Goal: Navigation & Orientation: Understand site structure

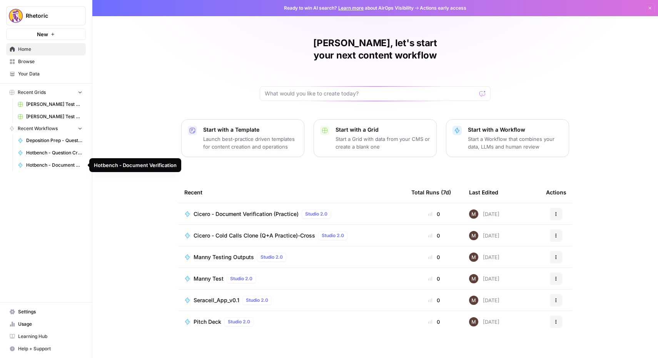
click at [48, 169] on link "Hotbench - Document Verification" at bounding box center [50, 165] width 72 height 12
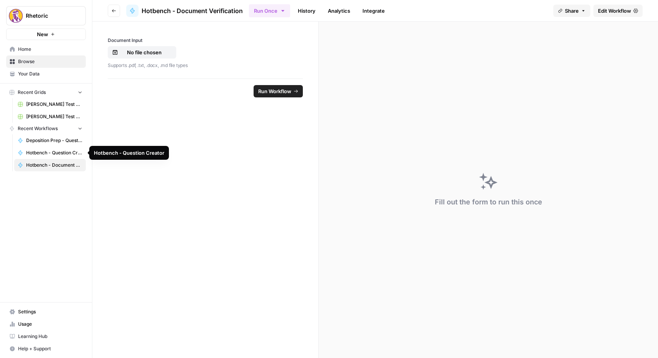
click at [55, 150] on span "Hotbench - Question Creator" at bounding box center [54, 152] width 56 height 7
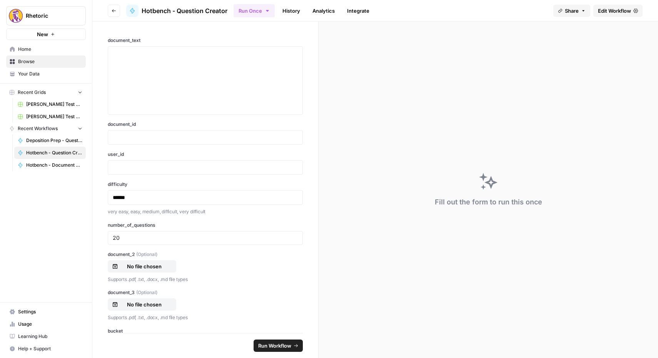
click at [111, 13] on button "Go back" at bounding box center [114, 11] width 12 height 12
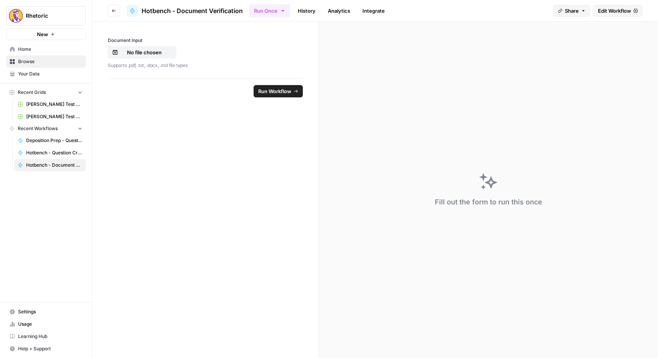
click at [308, 11] on link "History" at bounding box center [306, 11] width 27 height 12
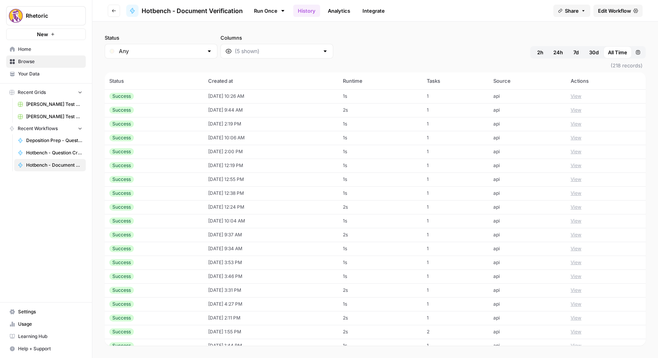
click at [581, 98] on button "View" at bounding box center [576, 96] width 11 height 7
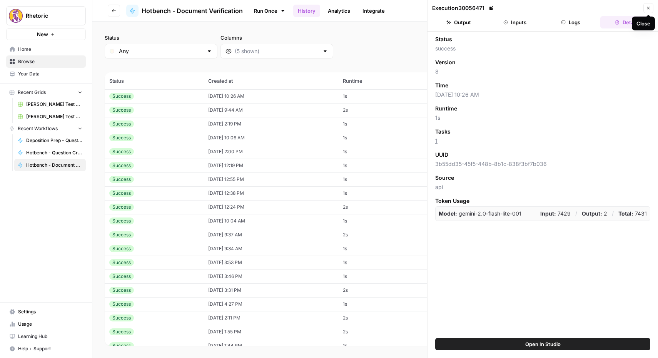
click at [575, 27] on button "Logs" at bounding box center [571, 22] width 53 height 12
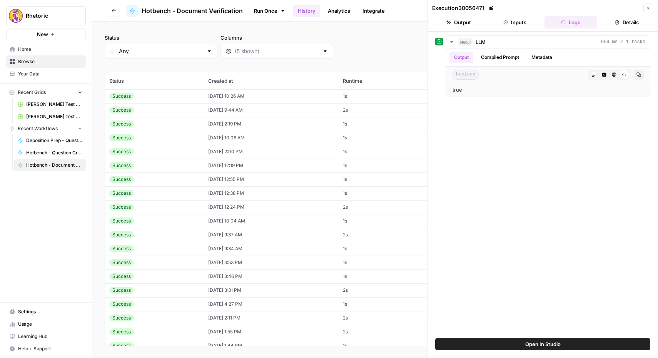
click at [527, 26] on button "Inputs" at bounding box center [515, 22] width 53 height 12
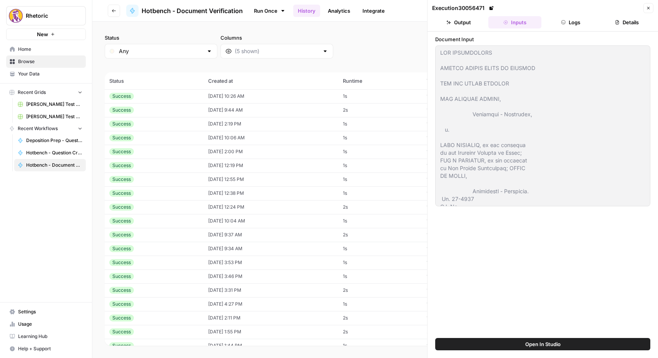
click at [468, 22] on button "Output" at bounding box center [458, 22] width 53 height 12
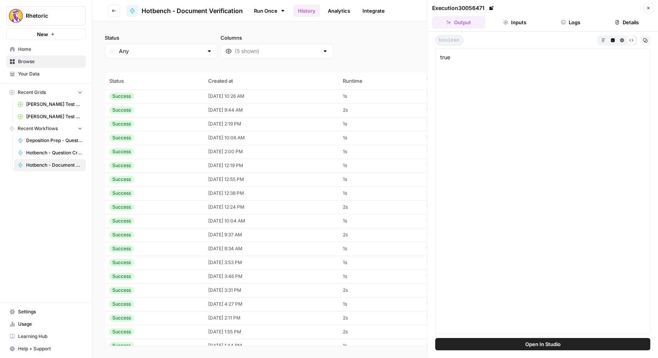
click at [650, 9] on icon "button" at bounding box center [649, 8] width 5 height 5
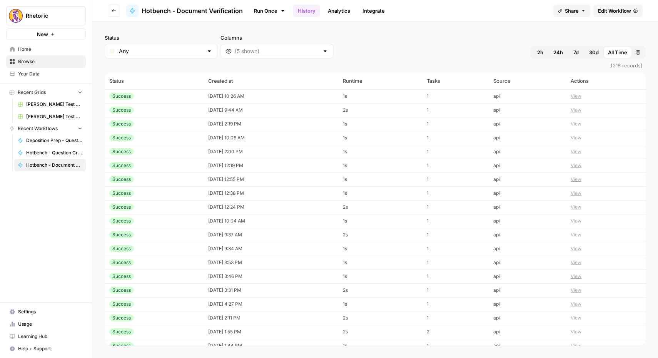
click at [229, 85] on th "Created at" at bounding box center [271, 80] width 135 height 17
click at [540, 50] on span "2h" at bounding box center [541, 53] width 6 height 8
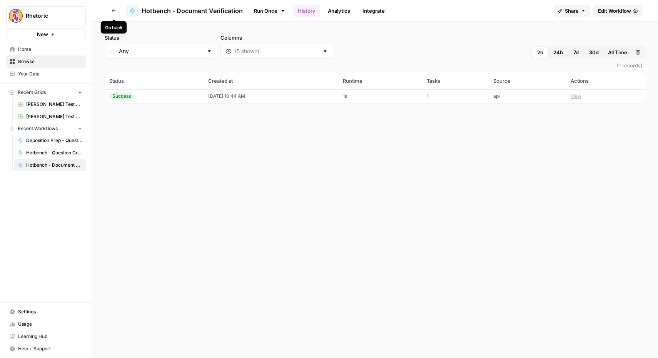
click at [118, 9] on button "Go back" at bounding box center [114, 11] width 12 height 12
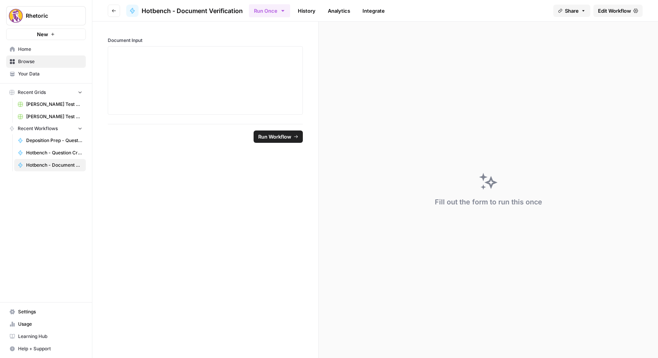
click at [113, 5] on button "Go back" at bounding box center [114, 11] width 12 height 12
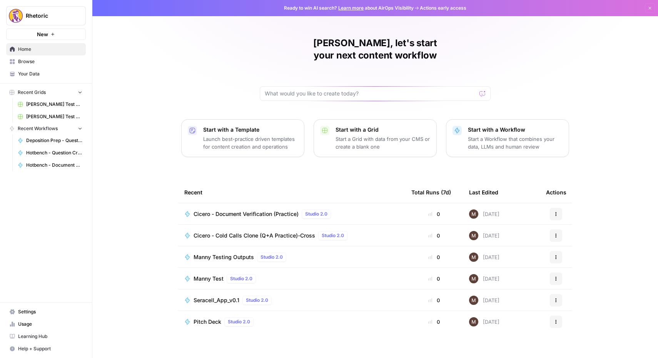
click at [42, 140] on span "Deposition Prep - Question Creator" at bounding box center [54, 140] width 56 height 7
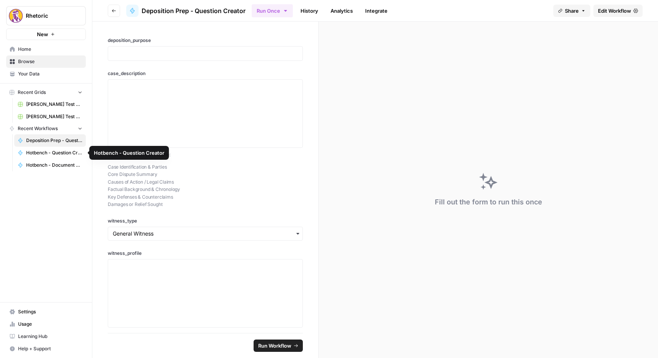
click at [41, 151] on span "Hotbench - Question Creator" at bounding box center [54, 152] width 56 height 7
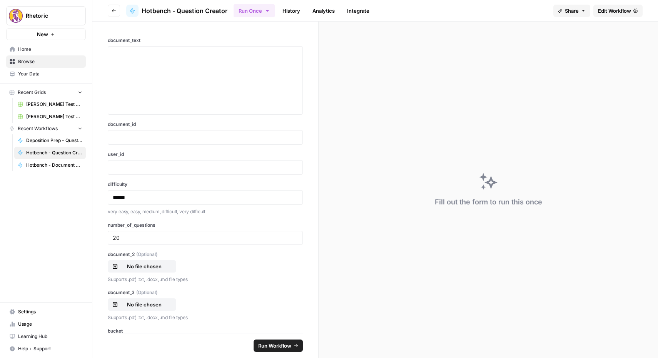
click at [108, 9] on button "Go back" at bounding box center [114, 11] width 12 height 12
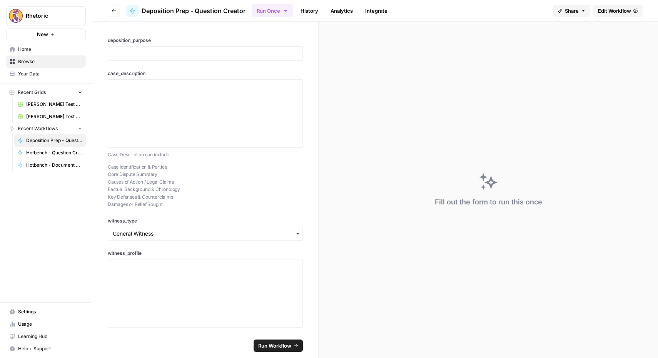
click at [116, 9] on icon "button" at bounding box center [114, 10] width 5 height 5
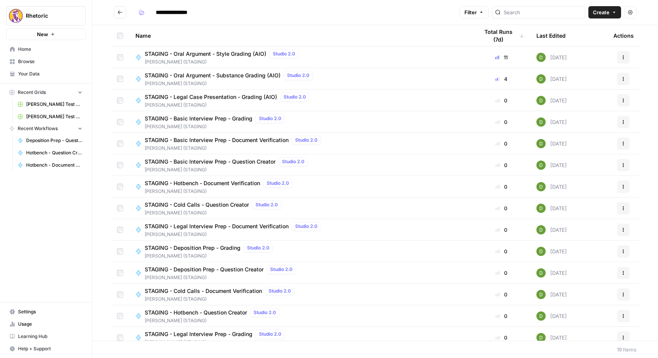
click at [198, 52] on span "STAGING - Oral Argument - Style Grading (AIO)" at bounding box center [206, 54] width 122 height 8
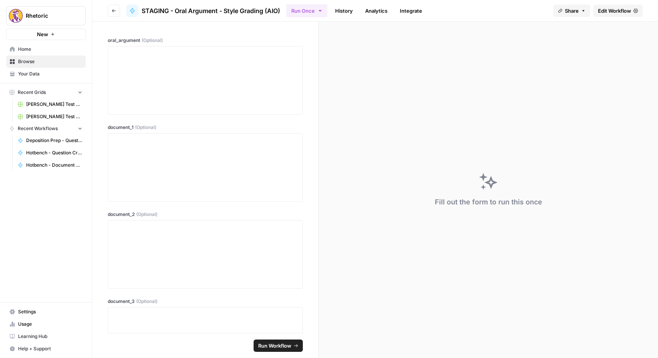
click at [612, 10] on span "Edit Workflow" at bounding box center [614, 11] width 33 height 8
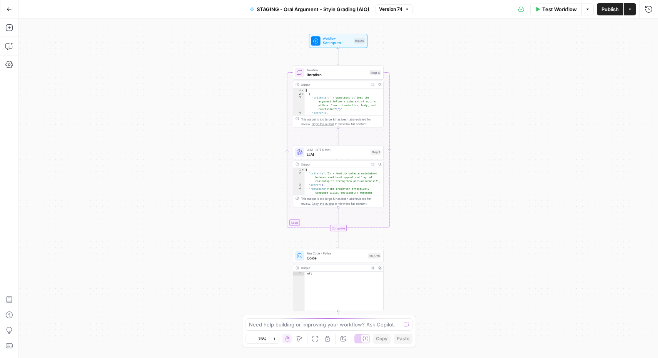
click at [10, 10] on icon "button" at bounding box center [9, 9] width 5 height 5
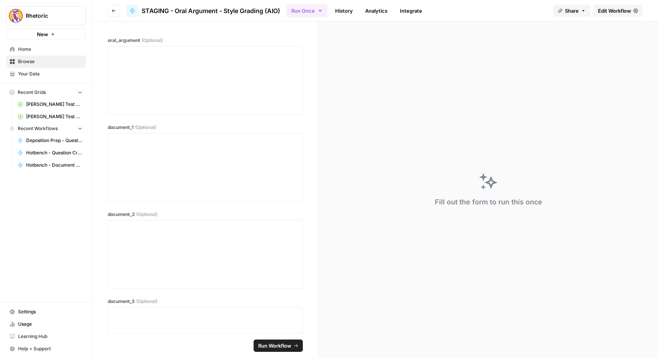
click at [119, 10] on button "Go back" at bounding box center [114, 11] width 12 height 12
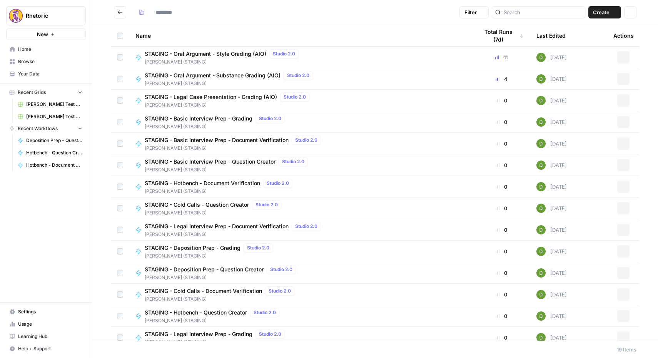
type input "**********"
click at [185, 75] on span "STAGING - Oral Argument - Substance Grading (AIO)" at bounding box center [213, 76] width 136 height 8
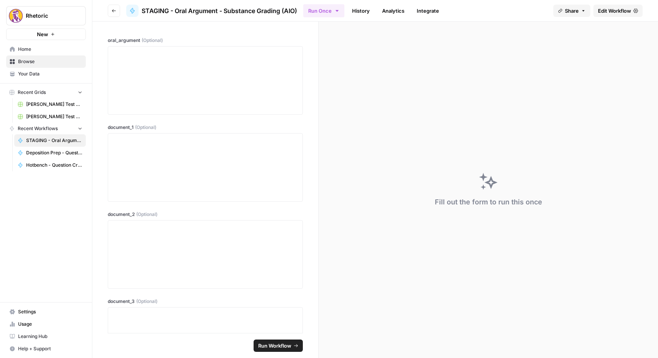
click at [626, 13] on span "Edit Workflow" at bounding box center [614, 11] width 33 height 8
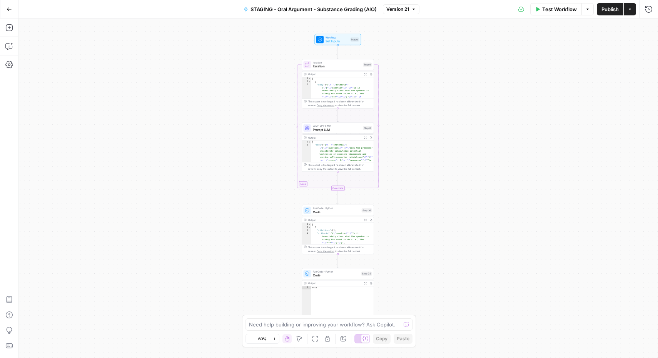
click at [7, 9] on icon "button" at bounding box center [9, 8] width 5 height 3
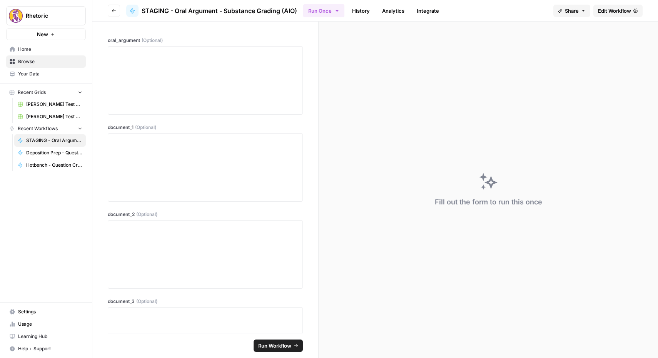
click at [116, 9] on button "Go back" at bounding box center [114, 11] width 12 height 12
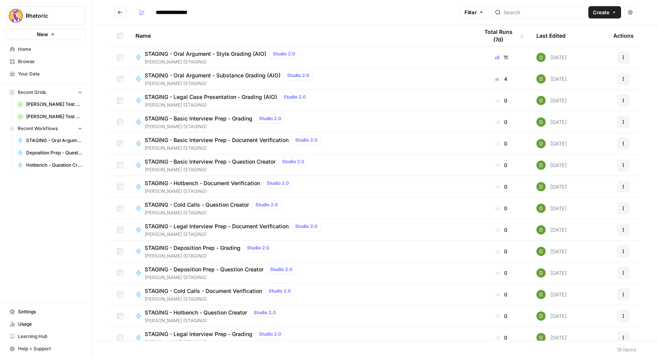
click at [174, 95] on span "STAGING - Legal Case Presentation - Grading (AIO)" at bounding box center [211, 97] width 132 height 8
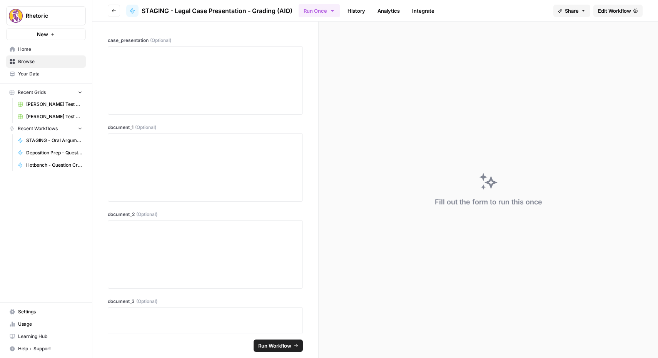
click at [613, 12] on span "Edit Workflow" at bounding box center [614, 11] width 33 height 8
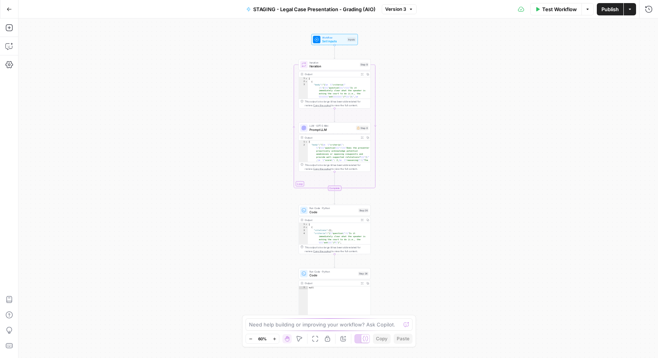
click at [11, 10] on icon "button" at bounding box center [9, 9] width 5 height 5
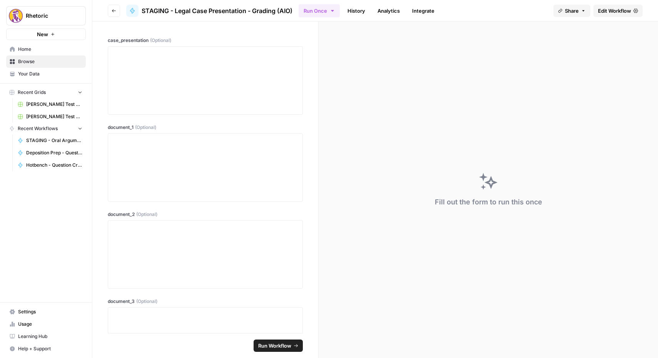
click at [113, 8] on icon "button" at bounding box center [114, 10] width 5 height 5
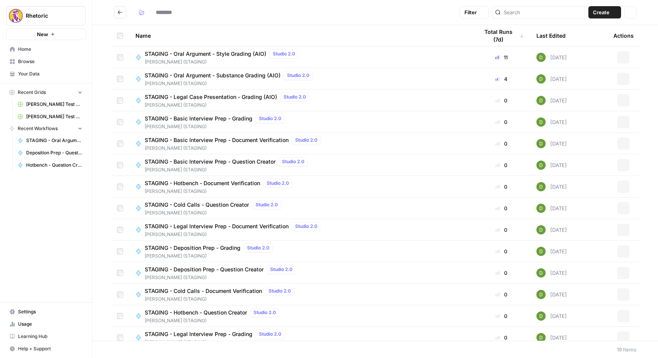
type input "**********"
click at [226, 118] on span "STAGING - Basic Interview Prep - Grading" at bounding box center [199, 119] width 108 height 8
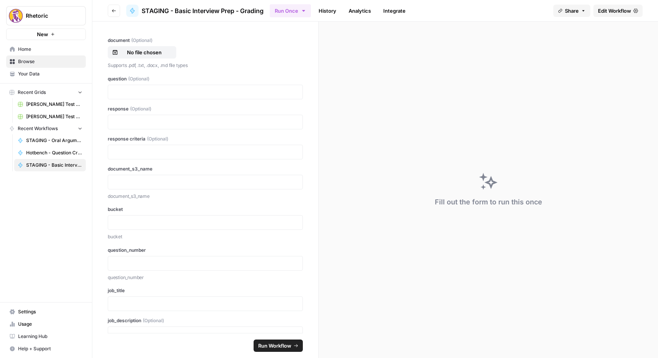
click at [612, 6] on link "Edit Workflow" at bounding box center [618, 11] width 49 height 12
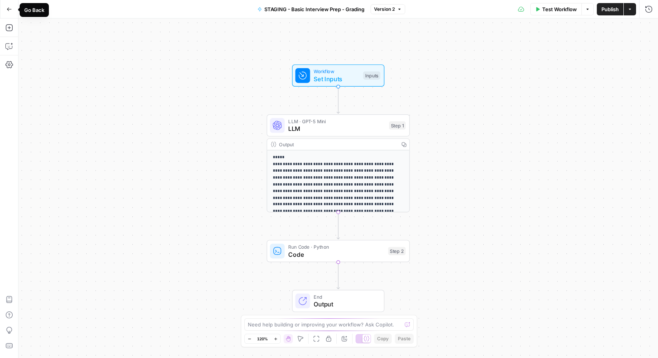
click at [10, 10] on icon "button" at bounding box center [9, 9] width 5 height 5
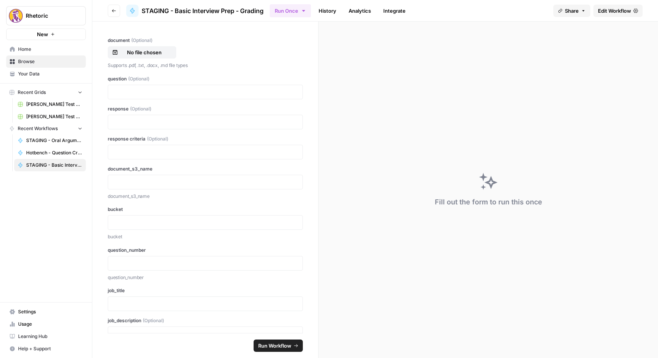
click at [114, 10] on icon "button" at bounding box center [114, 10] width 5 height 5
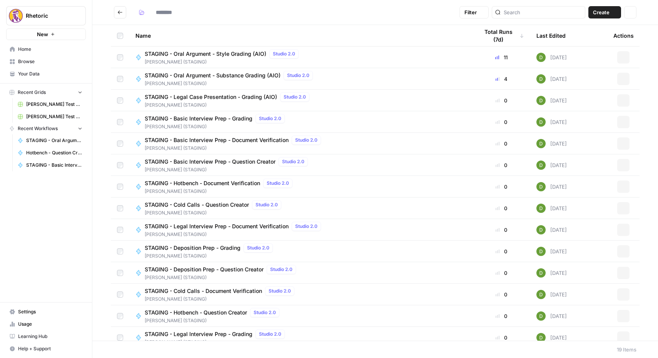
type input "**********"
click at [206, 117] on span "STAGING - Basic Interview Prep - Grading" at bounding box center [199, 119] width 108 height 8
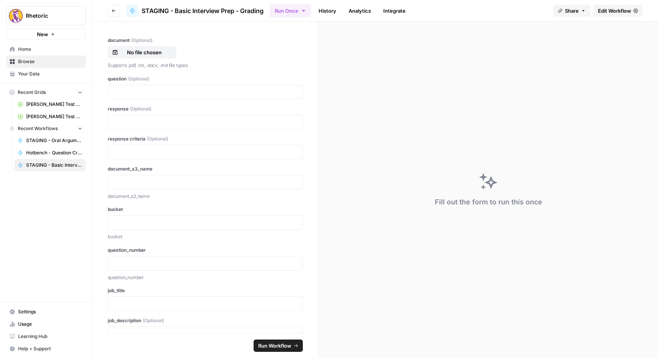
click at [621, 12] on span "Edit Workflow" at bounding box center [614, 11] width 33 height 8
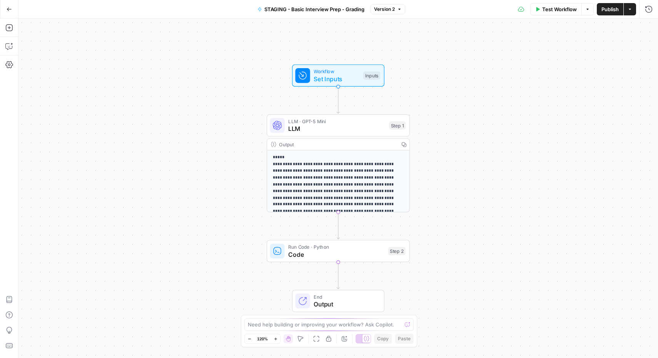
click at [10, 6] on button "Go Back" at bounding box center [9, 9] width 14 height 14
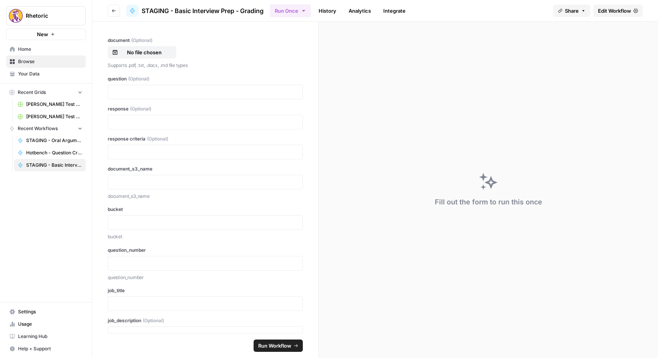
click at [112, 11] on icon "button" at bounding box center [114, 10] width 5 height 5
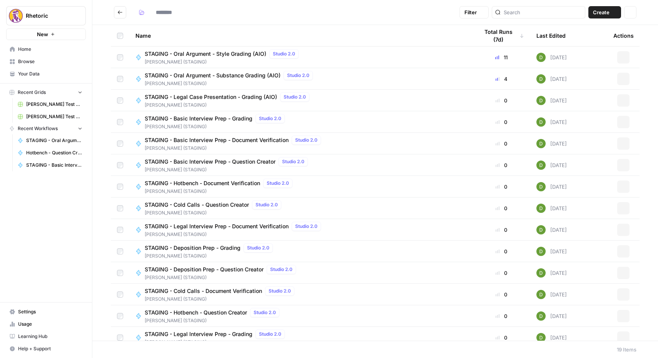
type input "**********"
click at [225, 118] on span "STAGING - Basic Interview Prep - Grading" at bounding box center [199, 119] width 108 height 8
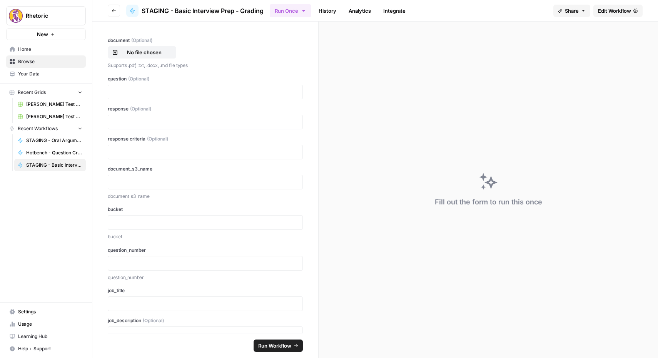
click at [618, 11] on span "Edit Workflow" at bounding box center [614, 11] width 33 height 8
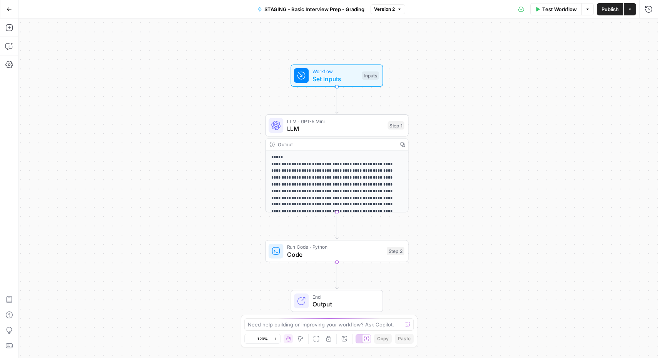
click at [9, 10] on icon "button" at bounding box center [9, 9] width 5 height 5
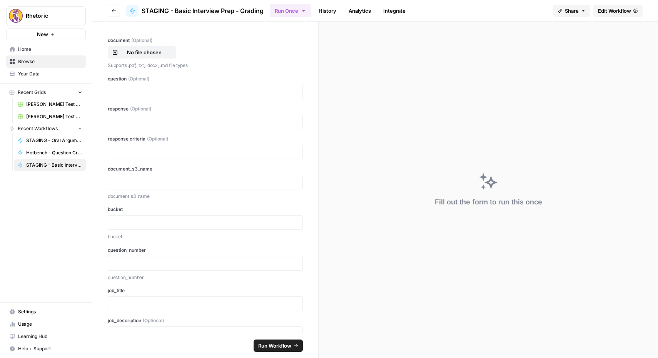
click at [112, 10] on icon "button" at bounding box center [114, 10] width 5 height 5
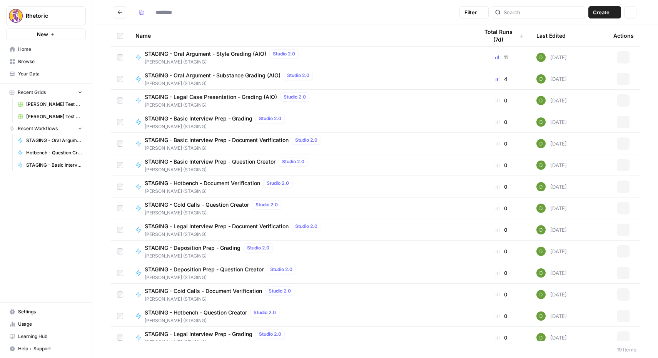
type input "**********"
click at [202, 142] on span "STAGING - Basic Interview Prep - Document Verification" at bounding box center [217, 140] width 144 height 8
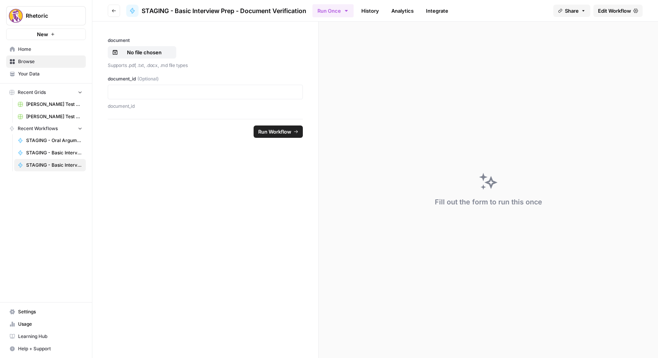
click at [611, 8] on span "Edit Workflow" at bounding box center [614, 11] width 33 height 8
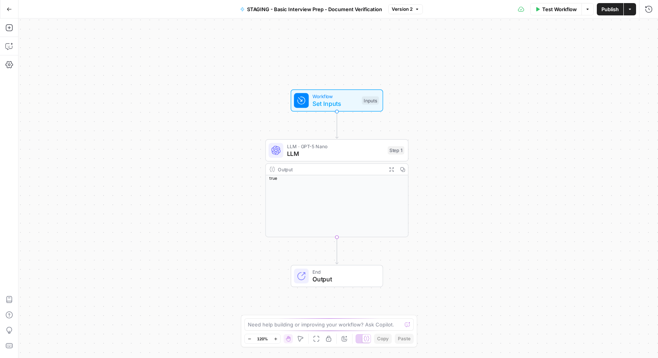
click at [9, 11] on icon "button" at bounding box center [9, 9] width 5 height 5
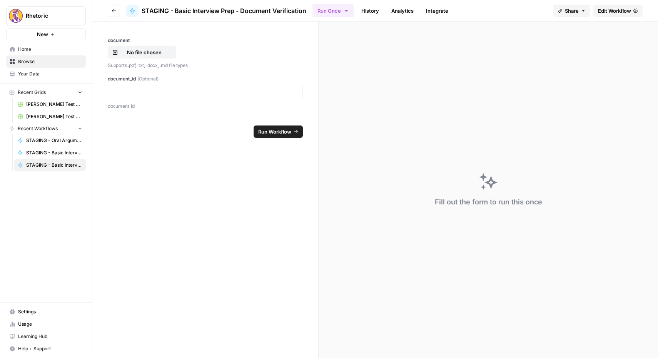
click at [110, 11] on button "Go back" at bounding box center [114, 11] width 12 height 12
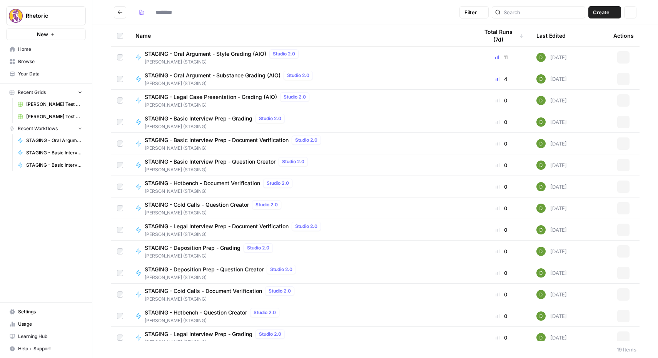
type input "**********"
click at [198, 164] on span "STAGING - Basic Interview Prep - Question Creator" at bounding box center [210, 162] width 131 height 8
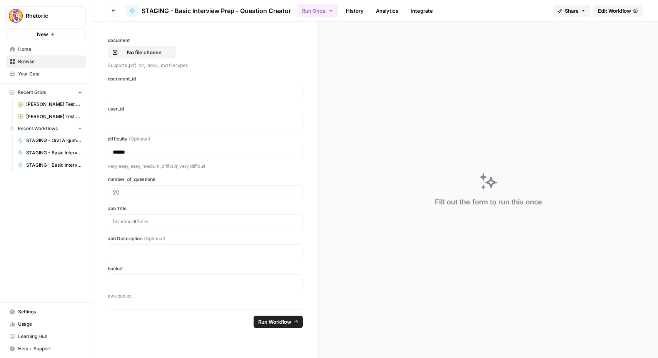
click at [615, 9] on span "Edit Workflow" at bounding box center [614, 11] width 33 height 8
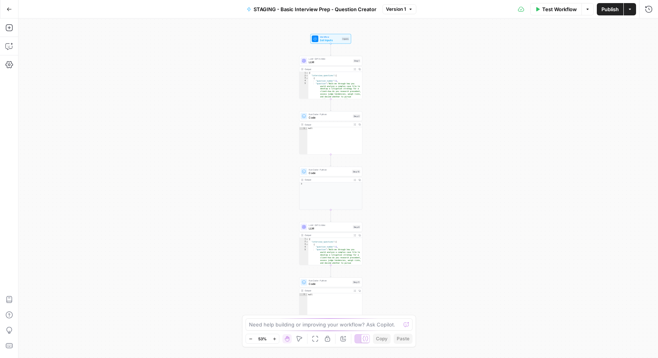
click at [8, 6] on button "Go Back" at bounding box center [9, 9] width 14 height 14
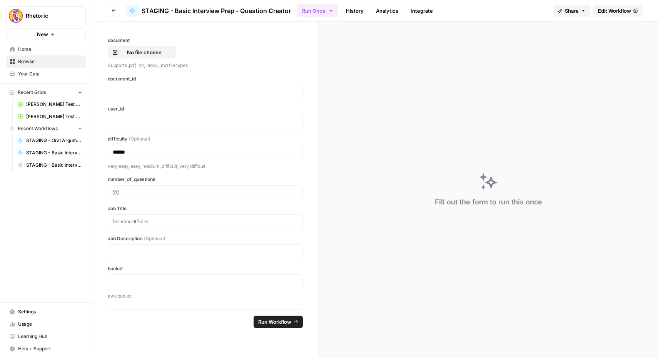
click at [115, 6] on button "Go back" at bounding box center [114, 11] width 12 height 12
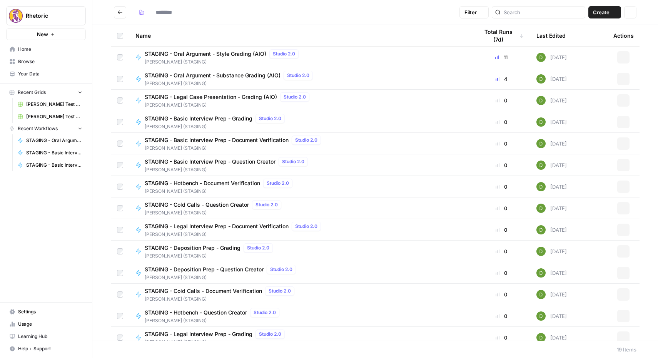
type input "**********"
click at [205, 163] on span "STAGING - Basic Interview Prep - Question Creator" at bounding box center [210, 162] width 131 height 8
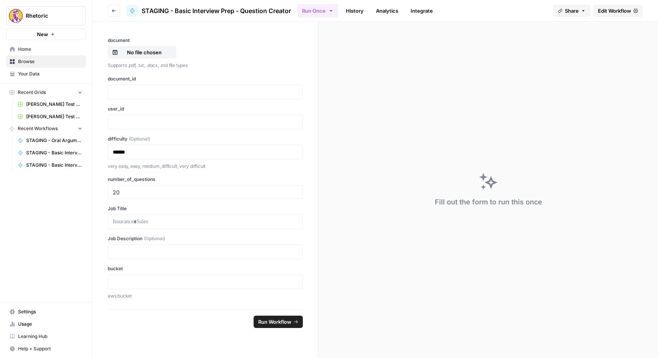
click at [612, 13] on span "Edit Workflow" at bounding box center [614, 11] width 33 height 8
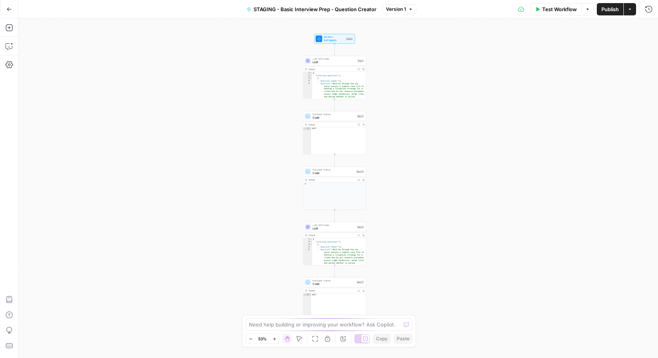
click at [9, 7] on icon "button" at bounding box center [9, 9] width 5 height 5
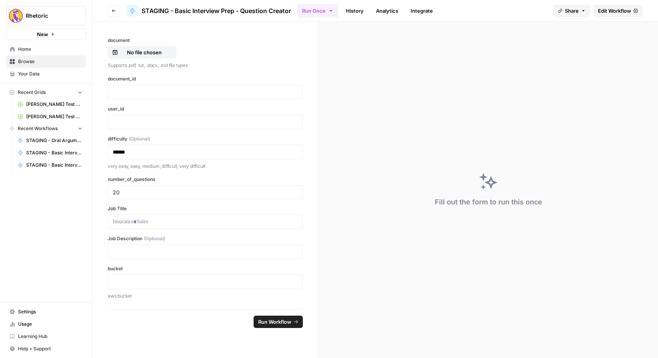
click at [116, 10] on button "Go back" at bounding box center [114, 11] width 12 height 12
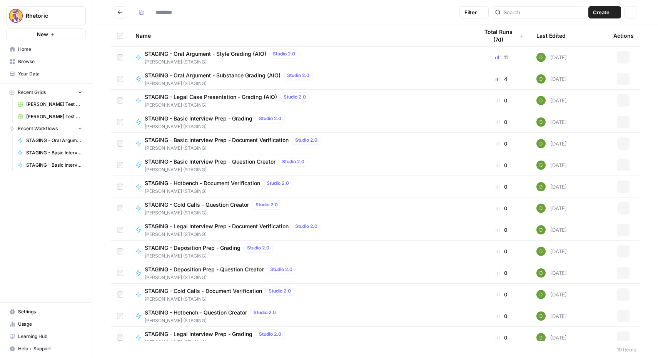
type input "**********"
click at [216, 161] on span "STAGING - Basic Interview Prep - Question Creator" at bounding box center [210, 162] width 131 height 8
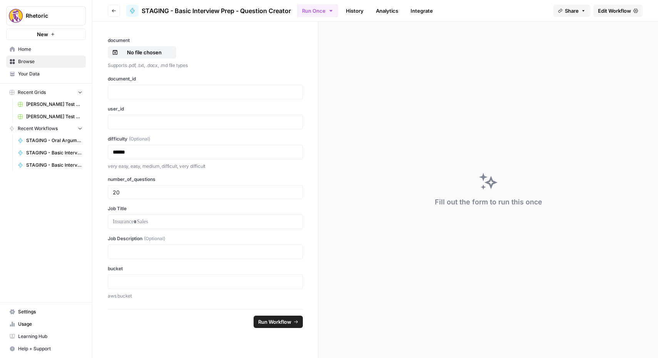
click at [610, 11] on span "Edit Workflow" at bounding box center [614, 11] width 33 height 8
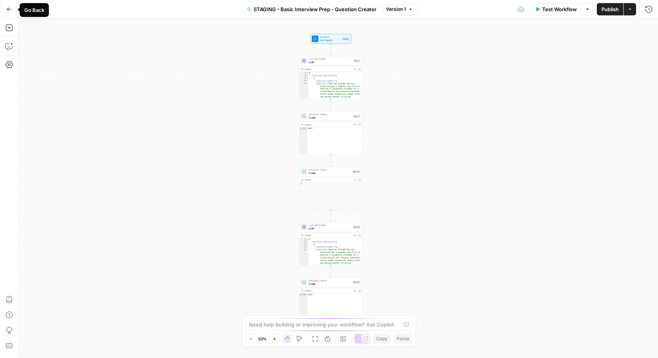
click at [4, 10] on button "Go Back" at bounding box center [9, 9] width 14 height 14
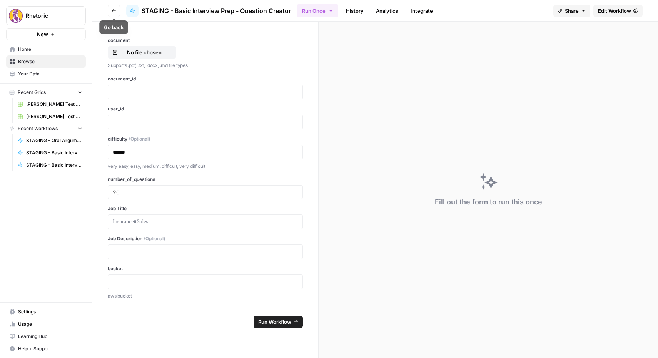
click at [113, 10] on icon "button" at bounding box center [114, 10] width 5 height 5
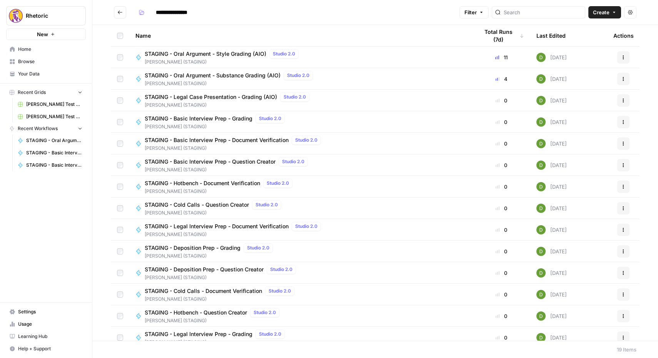
click at [232, 163] on span "STAGING - Basic Interview Prep - Question Creator" at bounding box center [210, 162] width 131 height 8
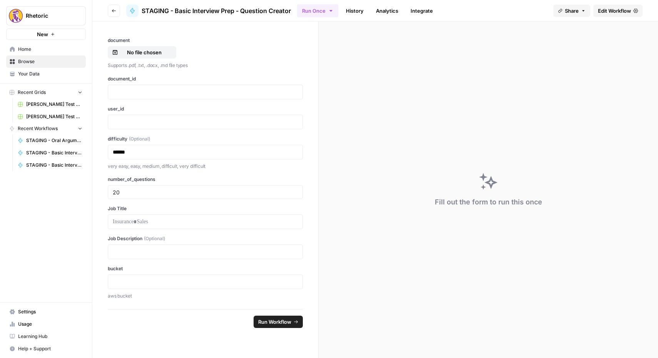
click at [628, 12] on span "Edit Workflow" at bounding box center [614, 11] width 33 height 8
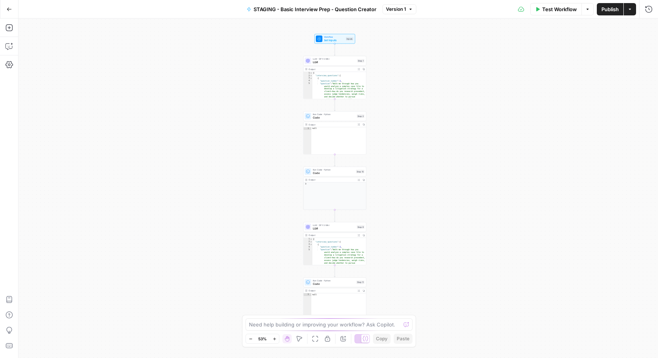
click at [10, 10] on icon "button" at bounding box center [9, 9] width 5 height 5
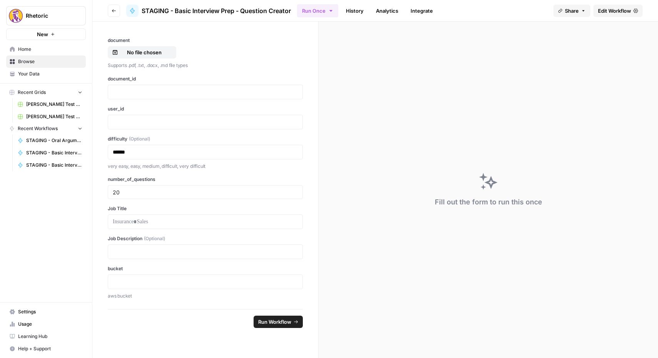
click at [114, 9] on icon "button" at bounding box center [114, 10] width 5 height 5
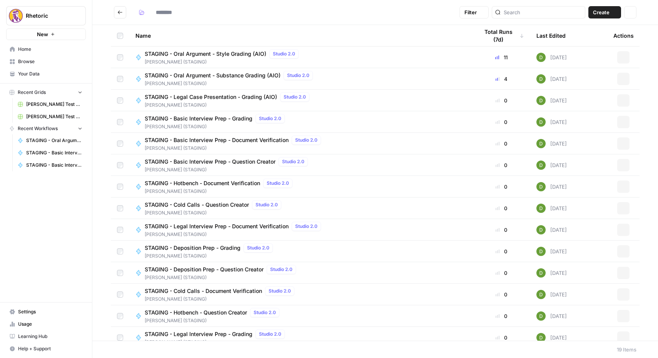
type input "**********"
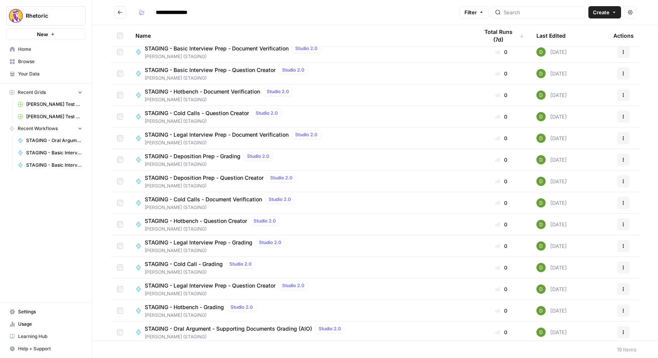
scroll to position [116, 0]
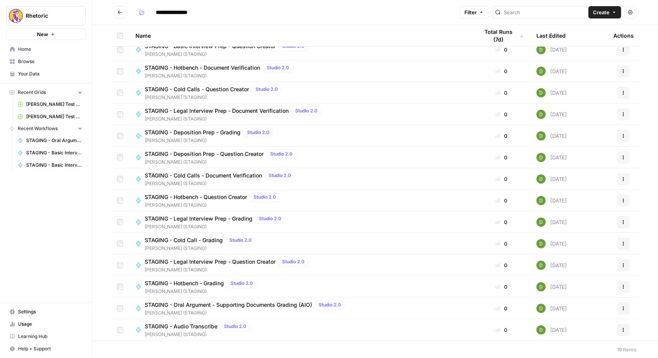
click at [178, 325] on span "STAGING - Audio Transcribe" at bounding box center [181, 327] width 73 height 8
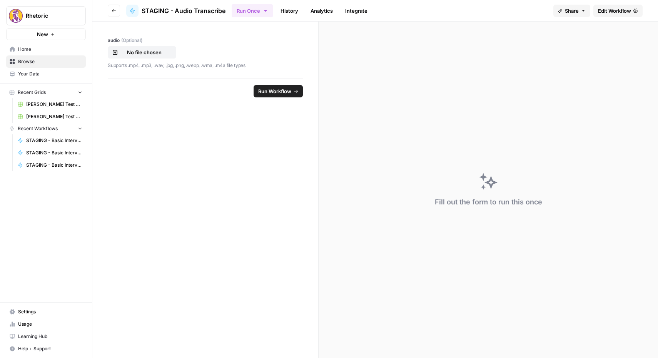
click at [620, 11] on span "Edit Workflow" at bounding box center [614, 11] width 33 height 8
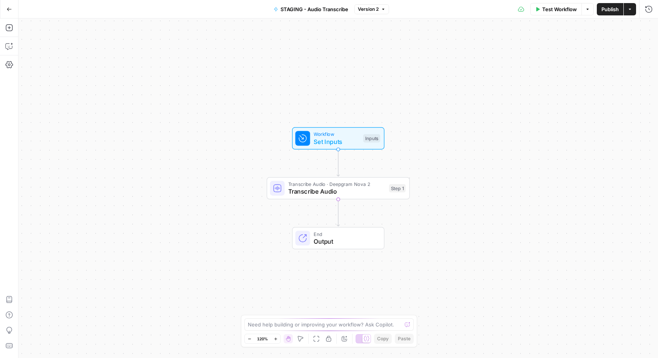
click at [10, 9] on icon "button" at bounding box center [9, 8] width 5 height 3
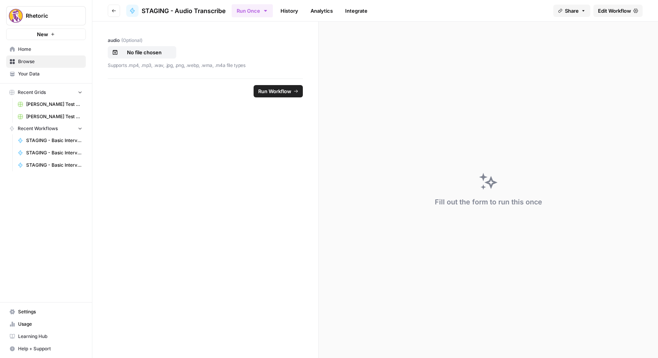
click at [112, 8] on icon "button" at bounding box center [114, 10] width 5 height 5
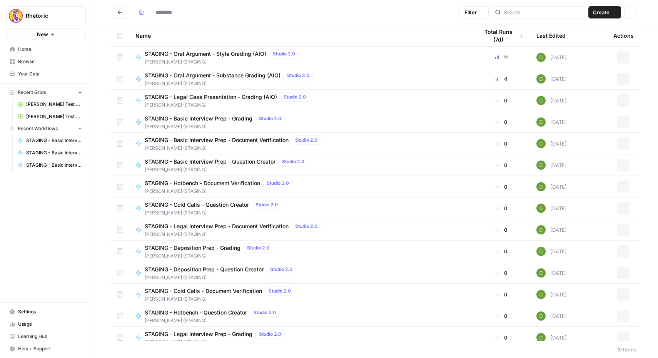
type input "**********"
click at [190, 312] on span "STAGING - Hotbench - Question Creator" at bounding box center [196, 313] width 102 height 8
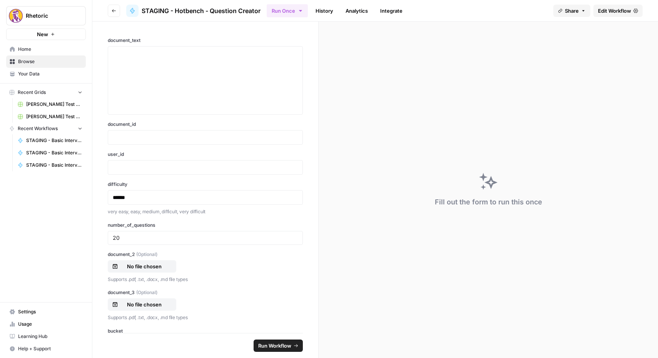
click at [615, 13] on span "Edit Workflow" at bounding box center [614, 11] width 33 height 8
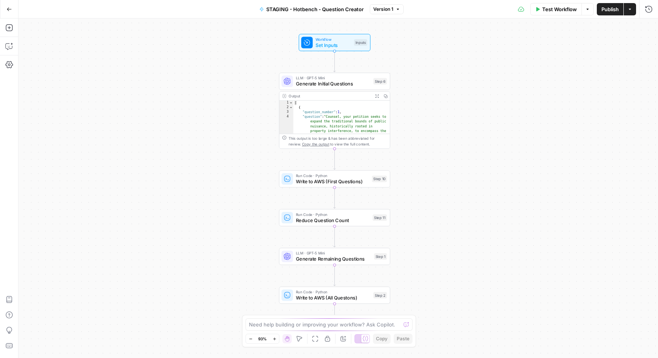
click at [7, 10] on icon "button" at bounding box center [9, 9] width 5 height 5
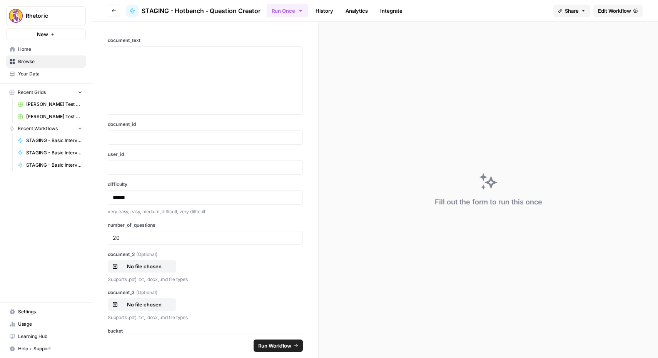
click at [112, 6] on button "Go back" at bounding box center [114, 11] width 12 height 12
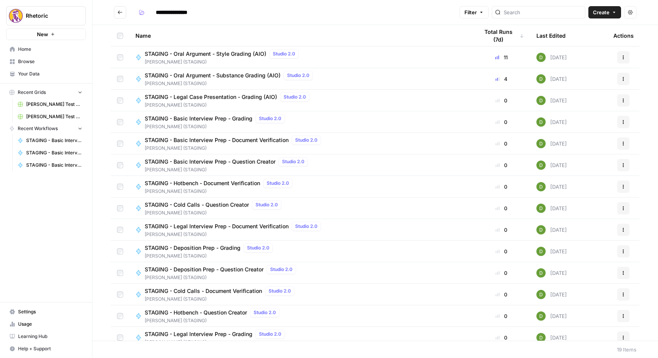
click at [201, 291] on span "STAGING - Cold Calls - Document Verification" at bounding box center [203, 291] width 117 height 8
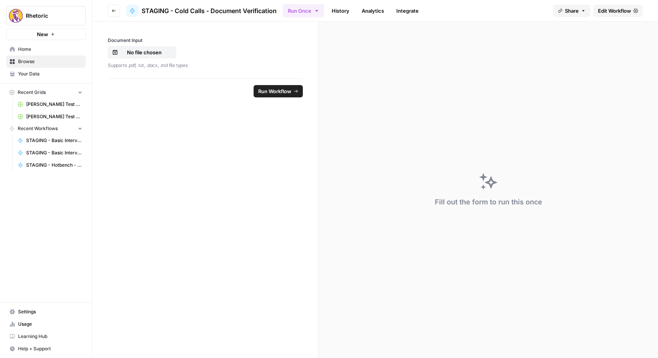
click at [116, 13] on icon "button" at bounding box center [114, 10] width 5 height 5
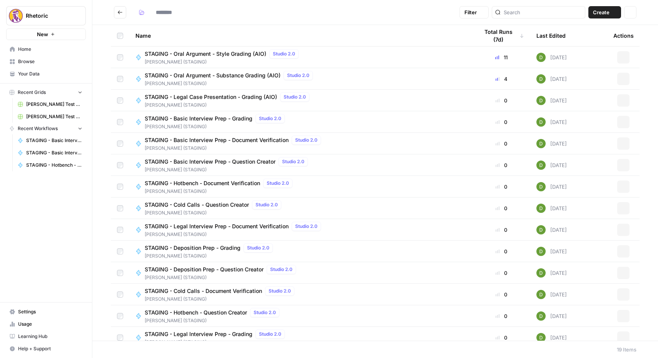
type input "**********"
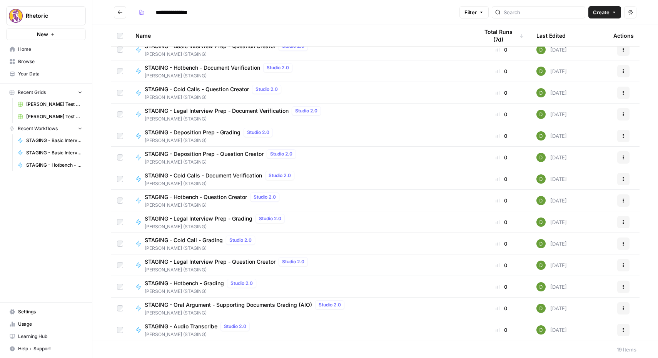
click at [185, 304] on span "STAGING - Oral Argument - Supporting Documents Grading (AIO)" at bounding box center [229, 305] width 168 height 8
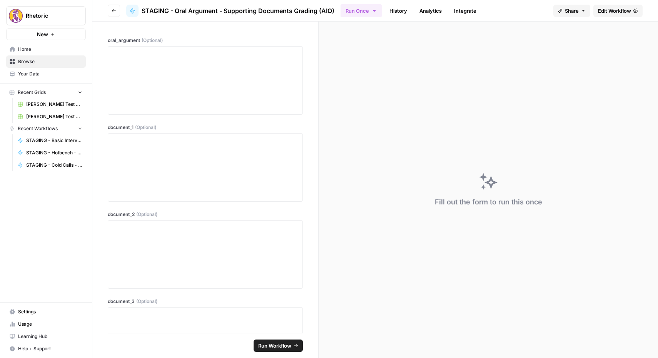
click at [617, 15] on link "Edit Workflow" at bounding box center [618, 11] width 49 height 12
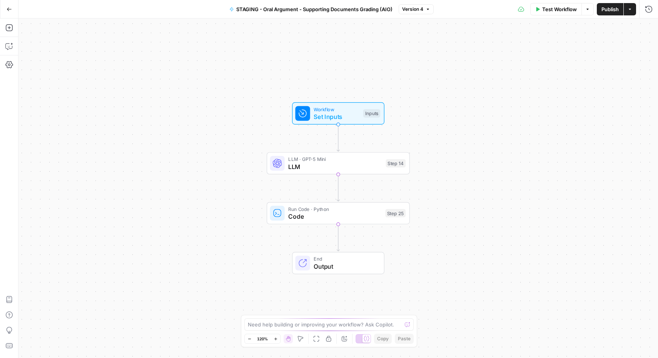
click at [9, 5] on button "Go Back" at bounding box center [9, 9] width 14 height 14
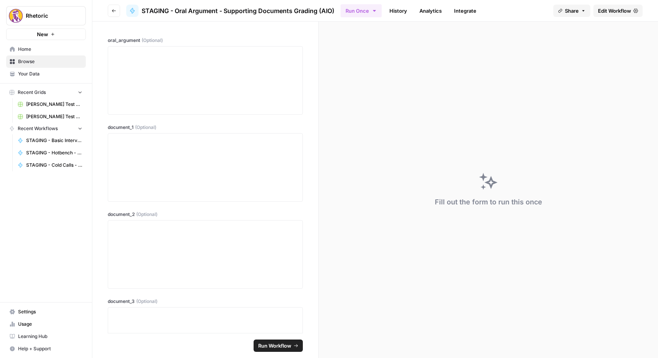
click at [114, 10] on icon "button" at bounding box center [114, 10] width 4 height 3
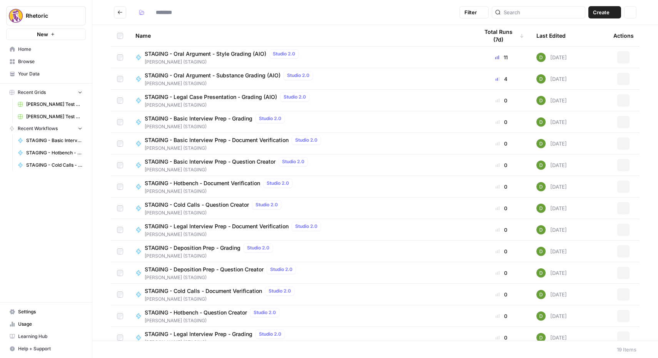
type input "**********"
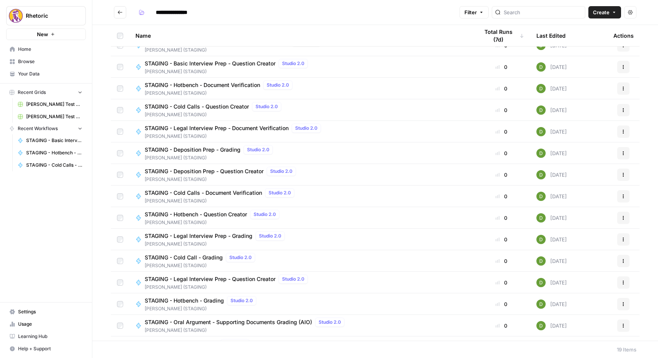
scroll to position [116, 0]
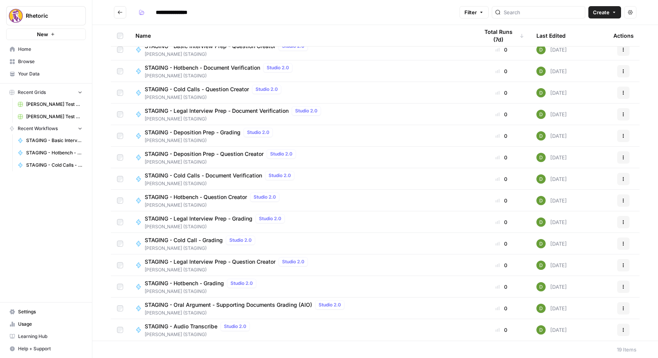
click at [196, 284] on span "STAGING - Hotbench - Grading" at bounding box center [184, 284] width 79 height 8
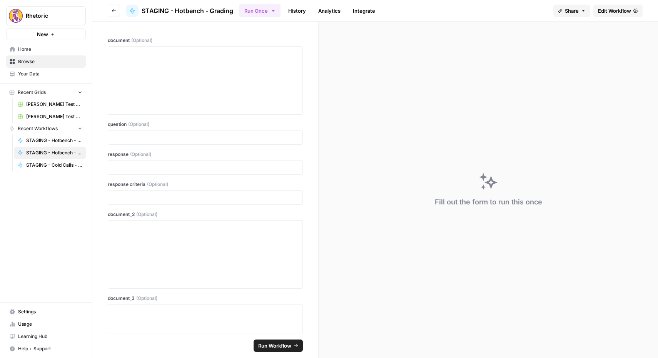
click at [613, 13] on span "Edit Workflow" at bounding box center [614, 11] width 33 height 8
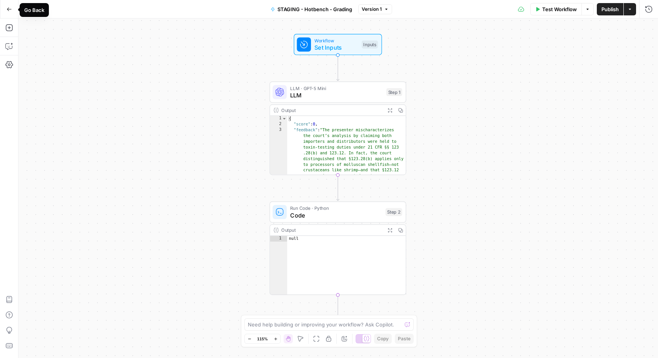
click at [8, 8] on icon "button" at bounding box center [9, 8] width 5 height 3
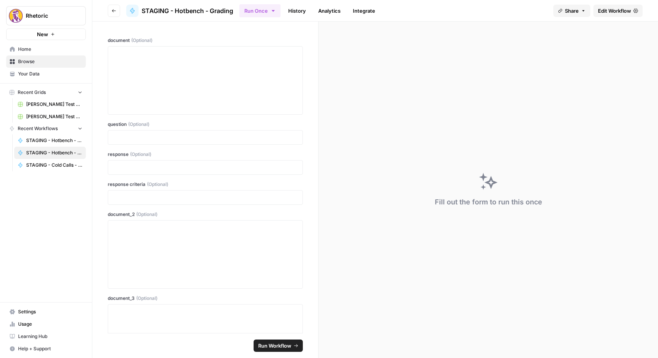
click at [119, 9] on button "Go back" at bounding box center [114, 11] width 12 height 12
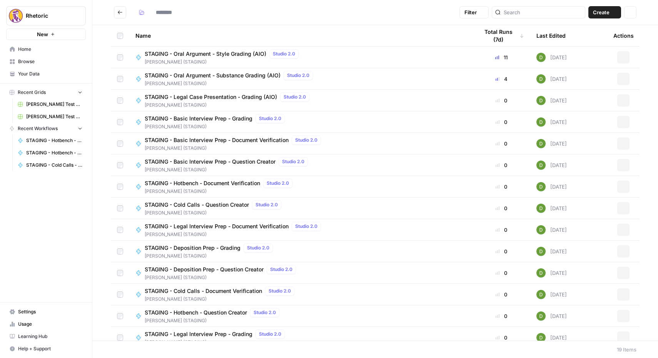
type input "**********"
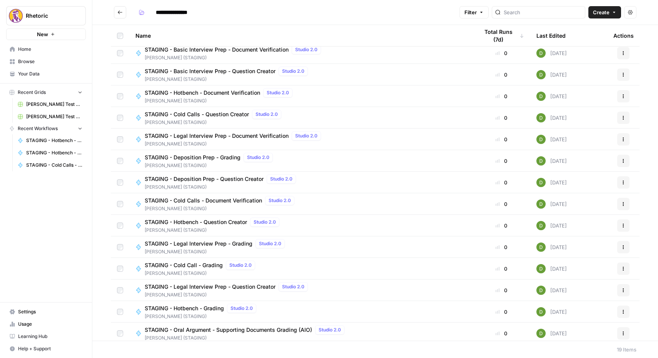
scroll to position [116, 0]
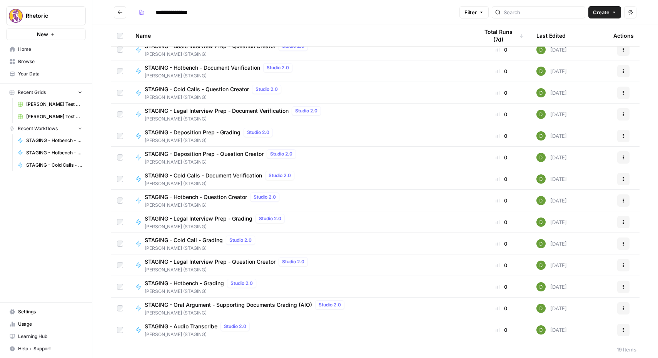
click at [189, 262] on span "STAGING - Legal Interview Prep - Question Creator" at bounding box center [210, 262] width 131 height 8
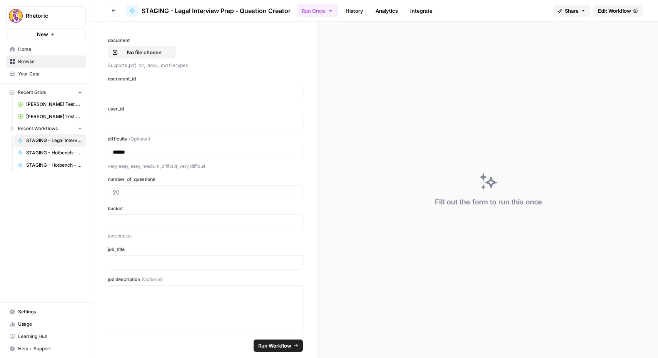
click at [611, 9] on span "Edit Workflow" at bounding box center [614, 11] width 33 height 8
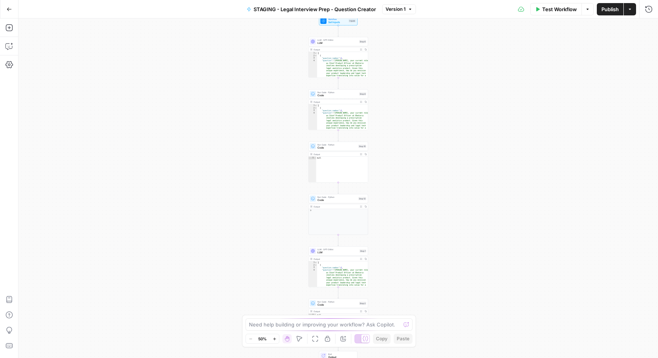
click at [3, 10] on button "Go Back" at bounding box center [9, 9] width 14 height 14
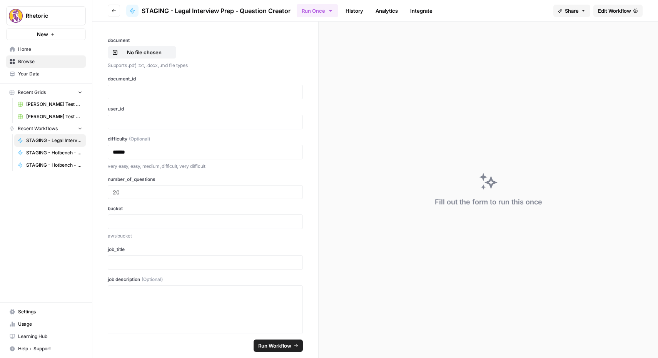
click at [109, 10] on button "Go back" at bounding box center [114, 11] width 12 height 12
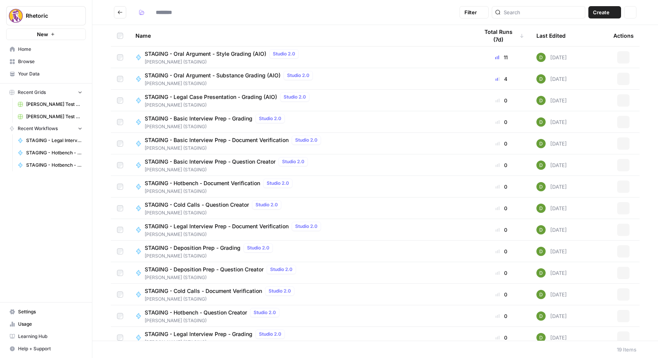
type input "**********"
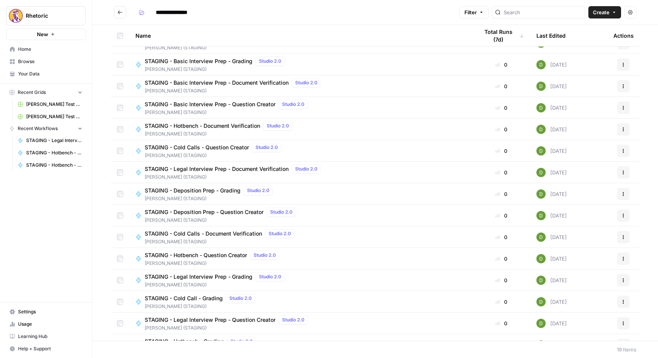
scroll to position [116, 0]
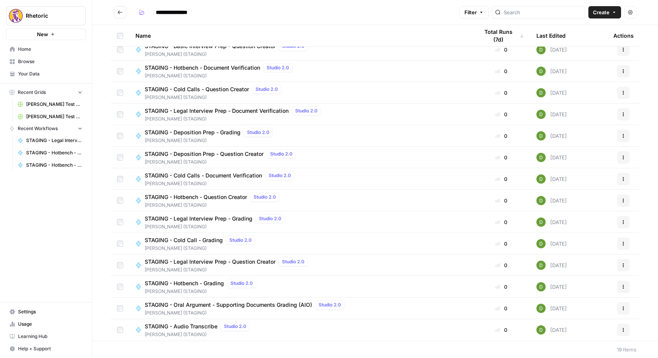
click at [183, 238] on span "STAGING - Cold Call - Grading" at bounding box center [184, 240] width 78 height 8
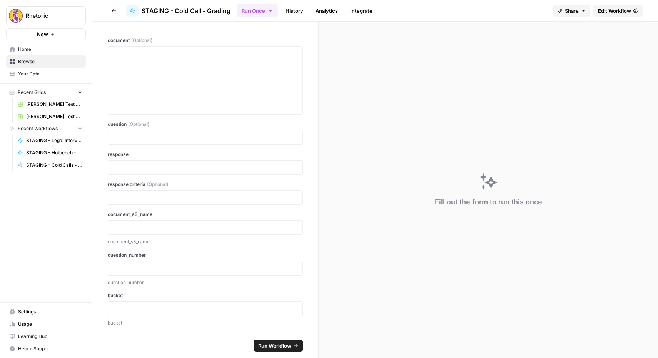
click at [610, 11] on span "Edit Workflow" at bounding box center [614, 11] width 33 height 8
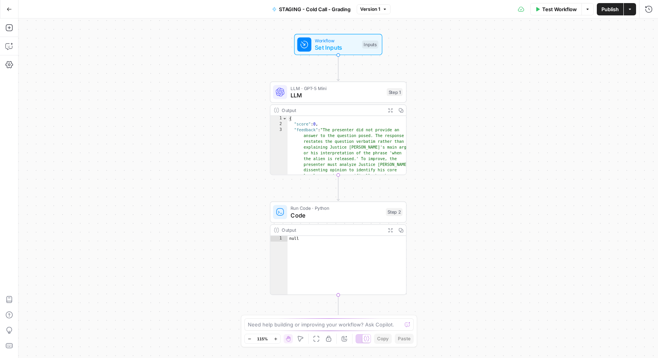
click at [8, 5] on button "Go Back" at bounding box center [9, 9] width 14 height 14
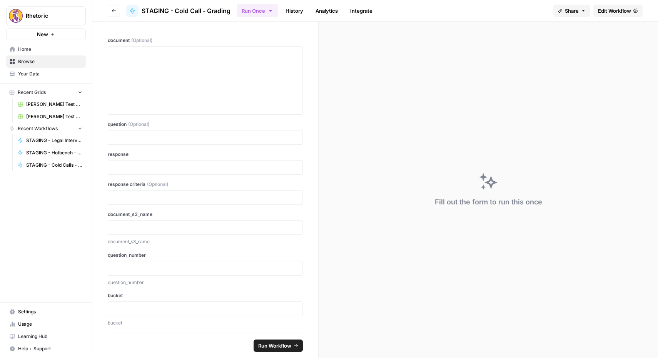
click at [114, 8] on icon "button" at bounding box center [114, 10] width 5 height 5
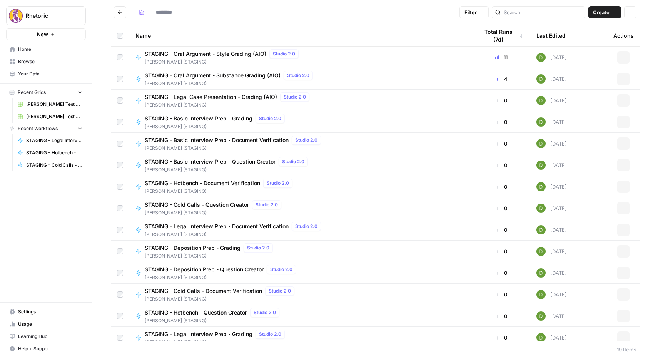
type input "**********"
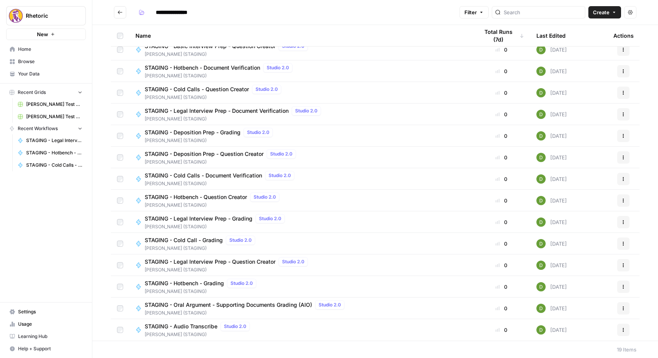
click at [202, 216] on span "STAGING - Legal Interview Prep - Grading" at bounding box center [199, 219] width 108 height 8
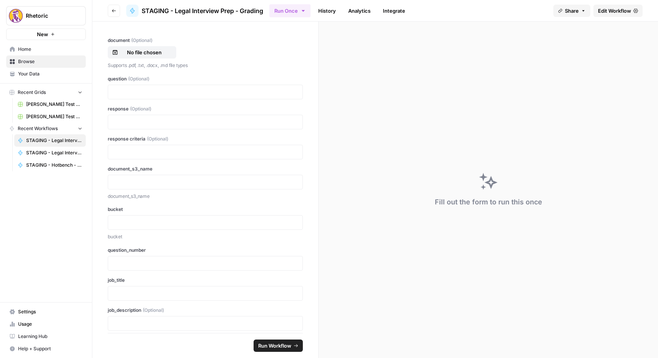
click at [618, 8] on span "Edit Workflow" at bounding box center [614, 11] width 33 height 8
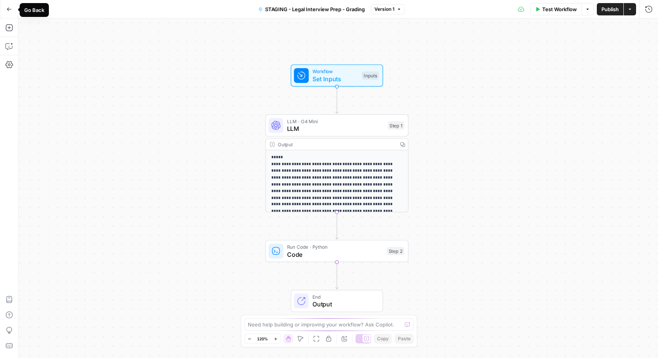
click at [7, 12] on button "Go Back" at bounding box center [9, 9] width 14 height 14
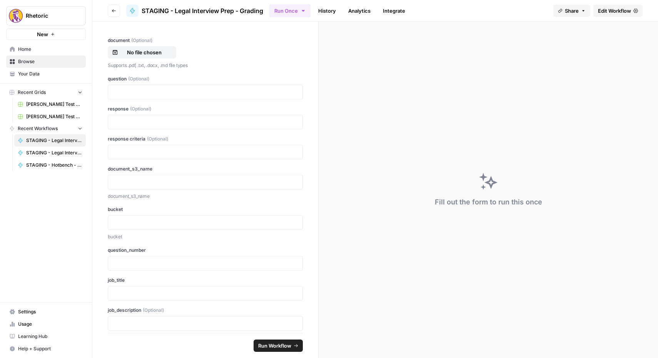
click at [114, 11] on icon "button" at bounding box center [114, 10] width 5 height 5
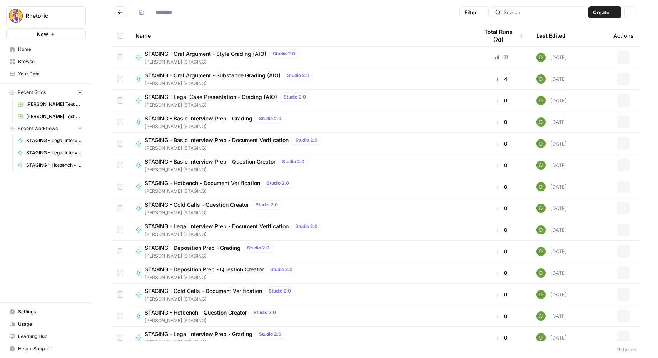
type input "**********"
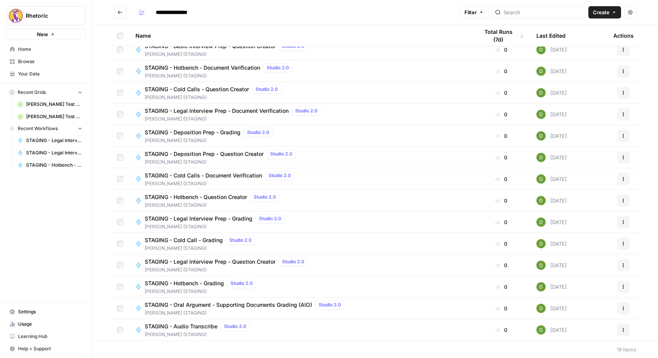
click at [201, 218] on span "STAGING - Legal Interview Prep - Grading" at bounding box center [199, 219] width 108 height 8
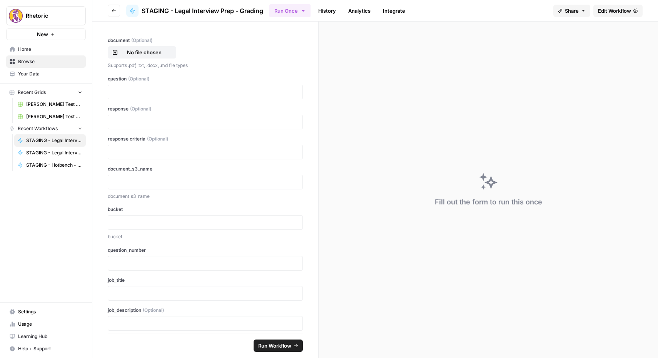
click at [618, 11] on span "Edit Workflow" at bounding box center [614, 11] width 33 height 8
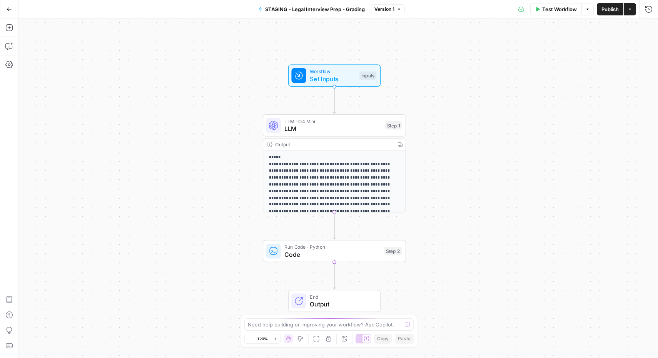
click at [6, 8] on button "Go Back" at bounding box center [9, 9] width 14 height 14
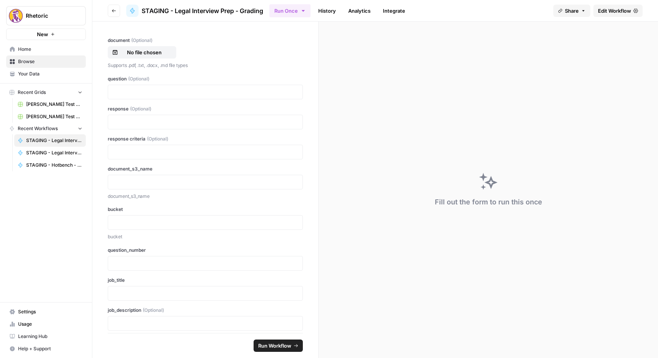
click at [110, 10] on button "Go back" at bounding box center [114, 11] width 12 height 12
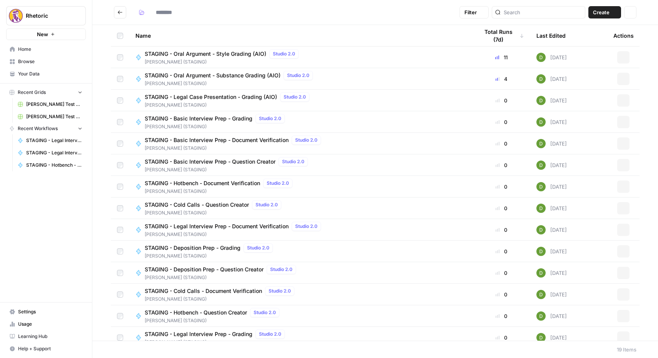
type input "**********"
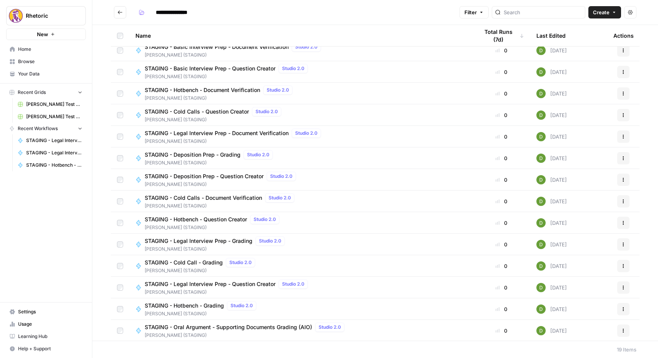
scroll to position [116, 0]
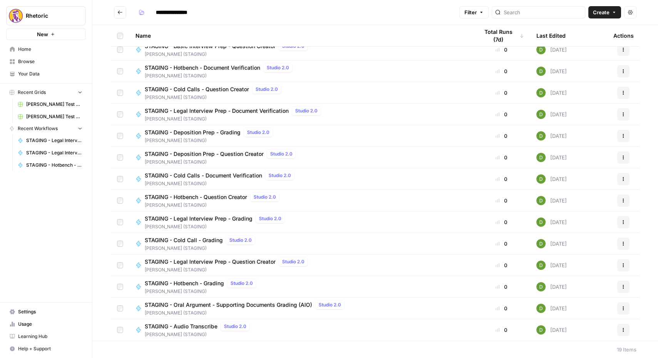
click at [206, 198] on span "STAGING - Hotbench - Question Creator" at bounding box center [196, 197] width 102 height 8
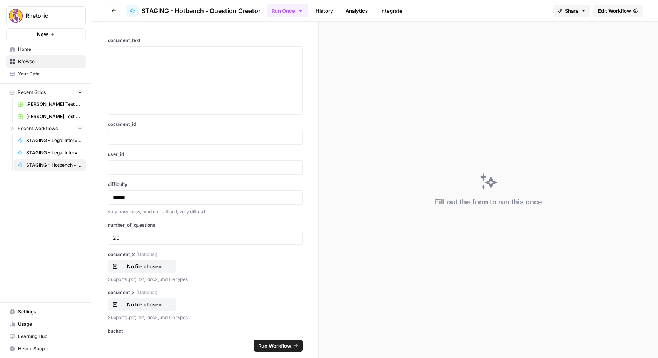
click at [612, 9] on span "Edit Workflow" at bounding box center [614, 11] width 33 height 8
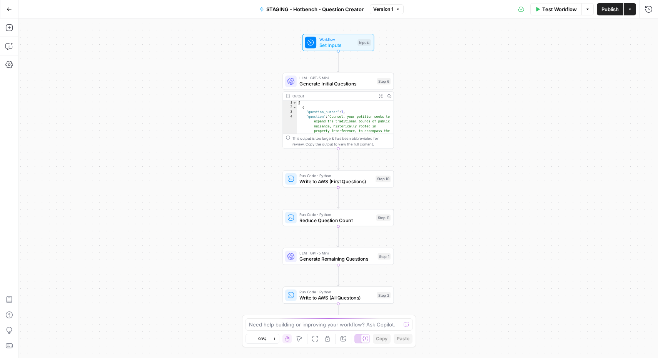
click at [12, 10] on button "Go Back" at bounding box center [9, 9] width 14 height 14
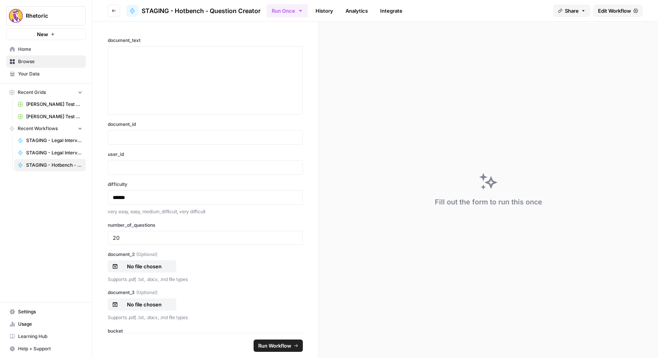
click at [110, 10] on button "Go back" at bounding box center [114, 11] width 12 height 12
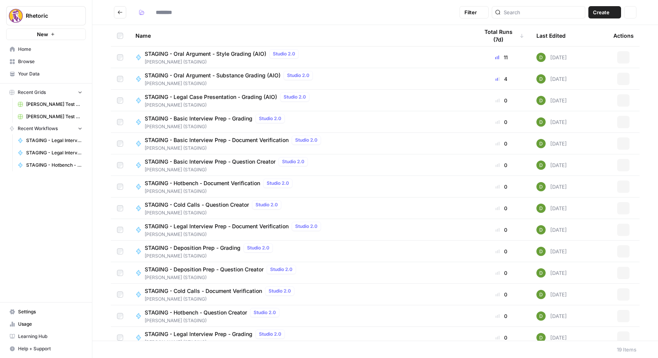
type input "**********"
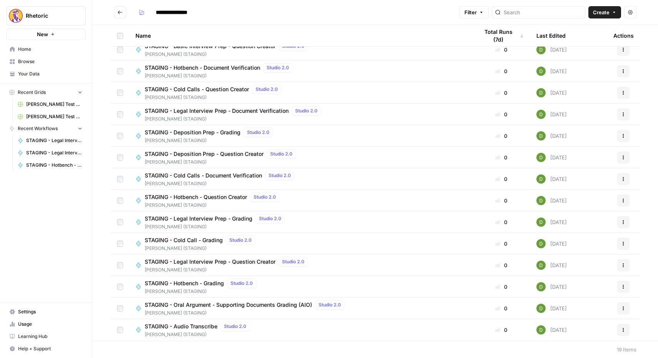
click at [221, 178] on span "STAGING - Cold Calls - Document Verification" at bounding box center [203, 176] width 117 height 8
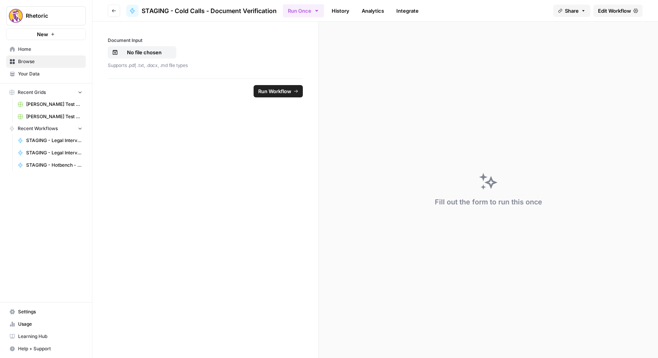
click at [613, 11] on span "Edit Workflow" at bounding box center [614, 11] width 33 height 8
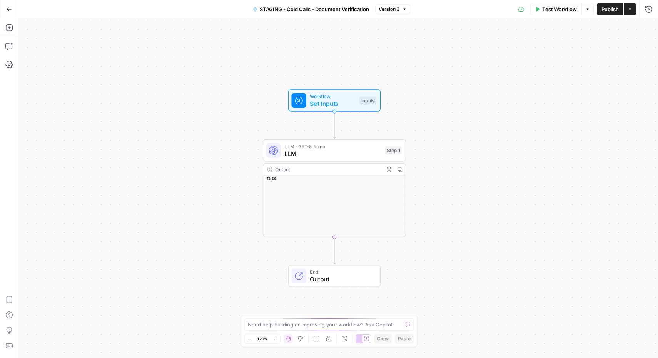
click at [8, 10] on icon "button" at bounding box center [9, 9] width 5 height 5
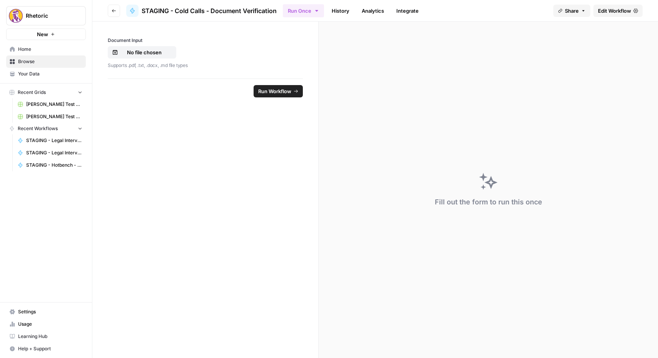
click at [116, 11] on icon "button" at bounding box center [114, 10] width 5 height 5
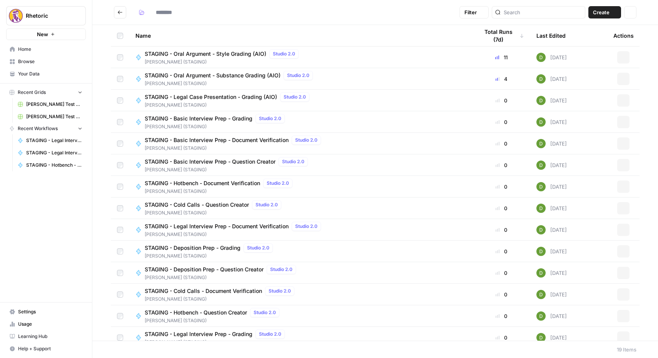
type input "**********"
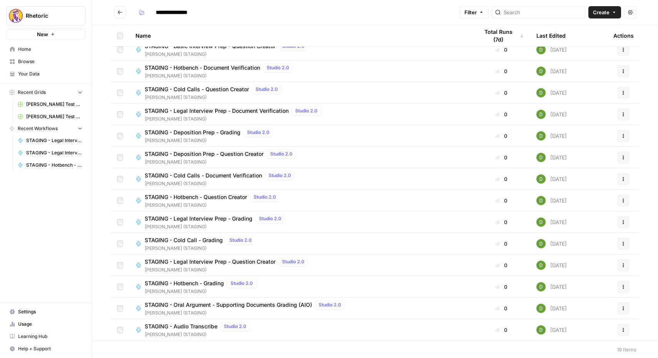
click at [224, 157] on span "STAGING - Deposition Prep - Question Creator" at bounding box center [204, 154] width 119 height 8
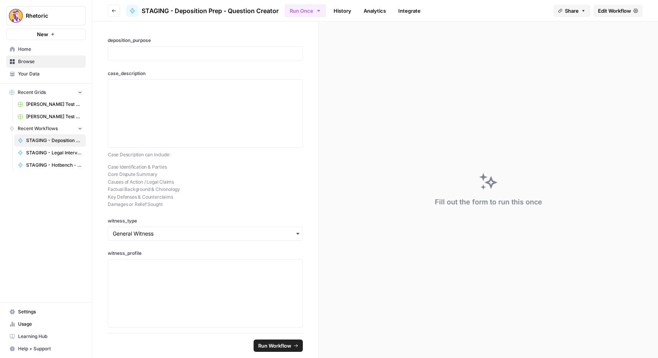
click at [613, 11] on span "Edit Workflow" at bounding box center [614, 11] width 33 height 8
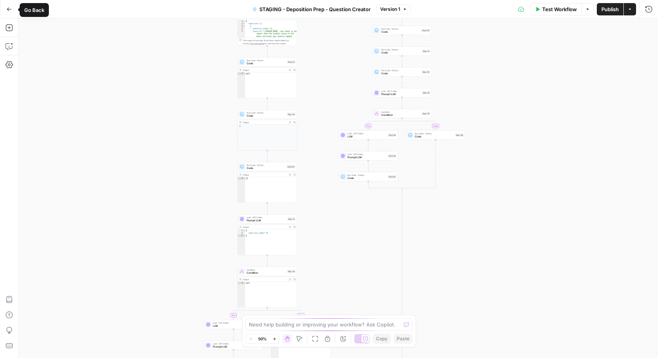
click at [7, 9] on icon "button" at bounding box center [9, 9] width 5 height 5
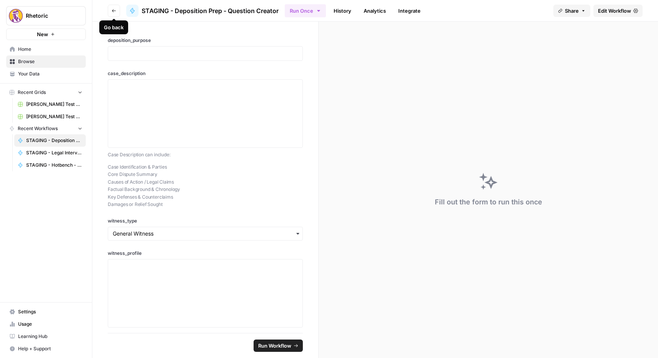
click at [116, 9] on button "Go back" at bounding box center [114, 11] width 12 height 12
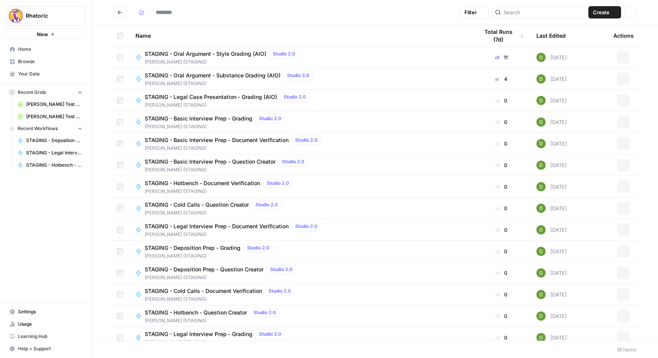
type input "**********"
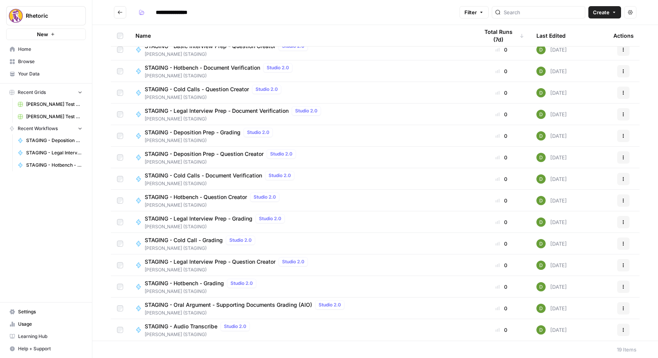
click at [213, 132] on span "STAGING - Deposition Prep - Grading" at bounding box center [193, 133] width 96 height 8
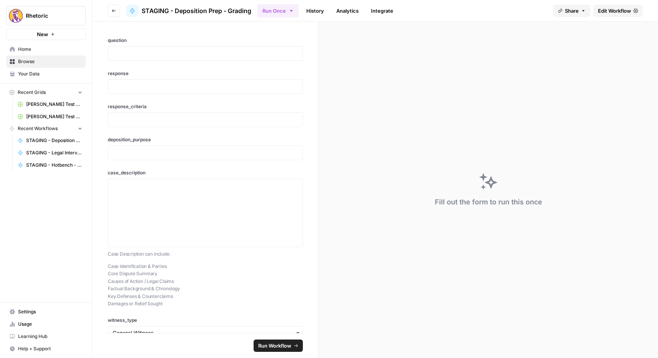
click at [621, 10] on span "Edit Workflow" at bounding box center [614, 11] width 33 height 8
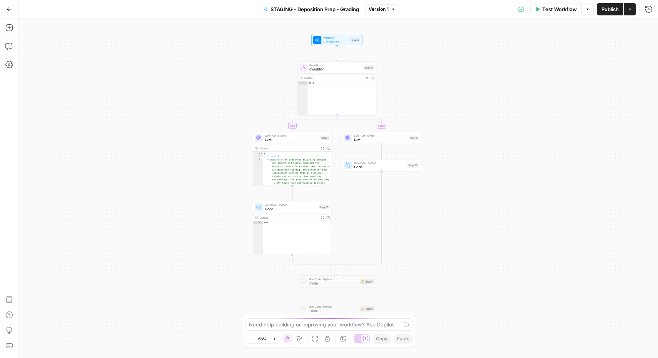
click at [9, 11] on icon "button" at bounding box center [9, 9] width 5 height 5
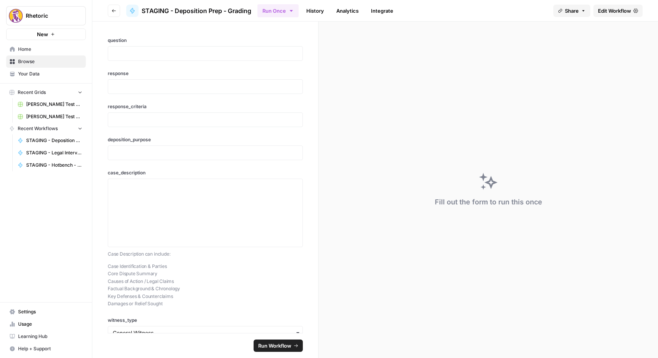
click at [111, 13] on button "Go back" at bounding box center [114, 11] width 12 height 12
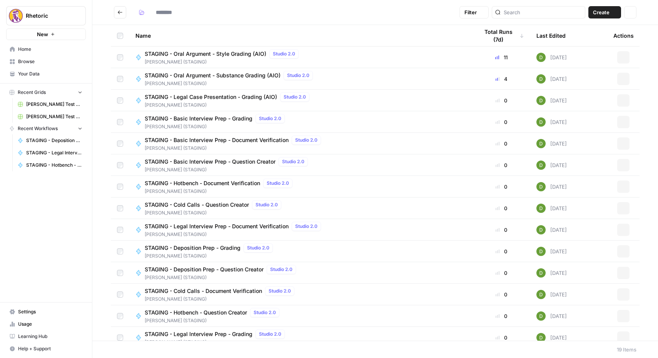
type input "**********"
click at [212, 96] on span "STAGING - Legal Case Presentation - Grading (AIO)" at bounding box center [211, 97] width 132 height 8
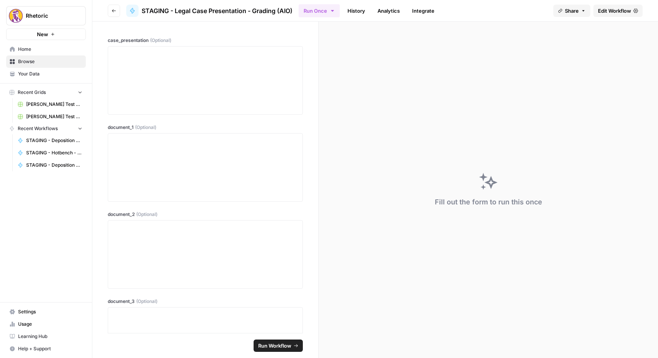
click at [621, 8] on span "Edit Workflow" at bounding box center [614, 11] width 33 height 8
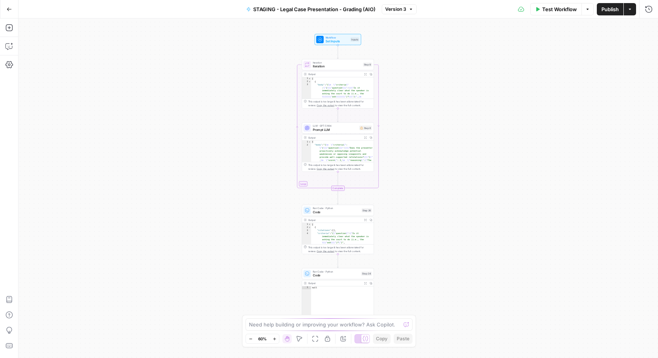
click at [9, 3] on button "Go Back" at bounding box center [9, 9] width 14 height 14
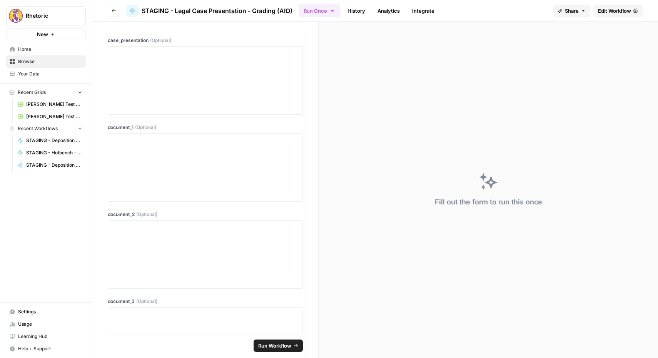
click at [116, 10] on icon "button" at bounding box center [114, 10] width 5 height 5
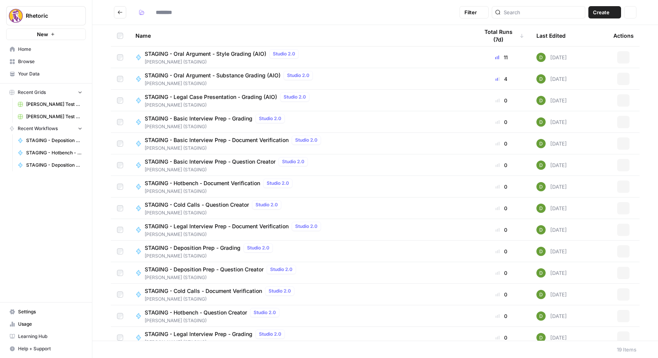
type input "**********"
click at [218, 116] on span "STAGING - Basic Interview Prep - Grading" at bounding box center [199, 119] width 108 height 8
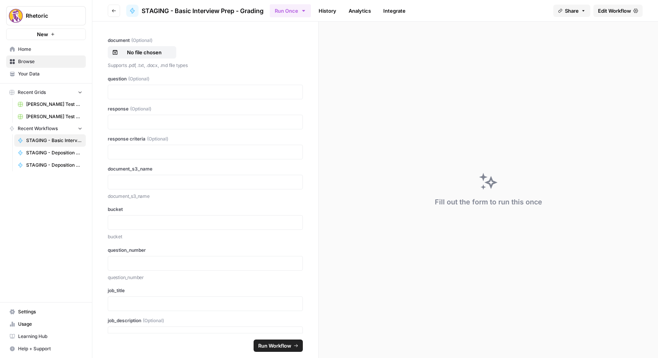
click at [612, 9] on span "Edit Workflow" at bounding box center [614, 11] width 33 height 8
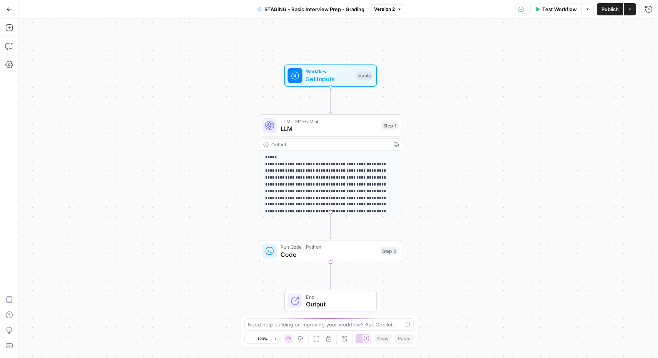
click at [10, 8] on icon "button" at bounding box center [9, 9] width 5 height 5
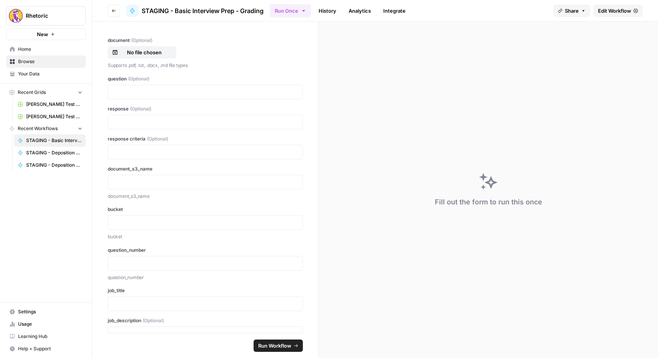
click at [623, 12] on span "Edit Workflow" at bounding box center [614, 11] width 33 height 8
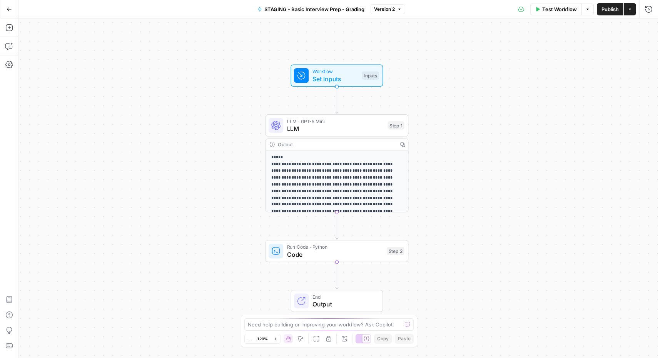
click at [6, 10] on button "Go Back" at bounding box center [9, 9] width 14 height 14
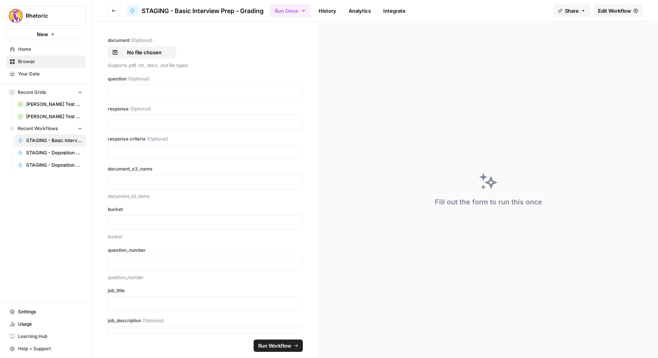
click at [116, 8] on icon "button" at bounding box center [114, 10] width 5 height 5
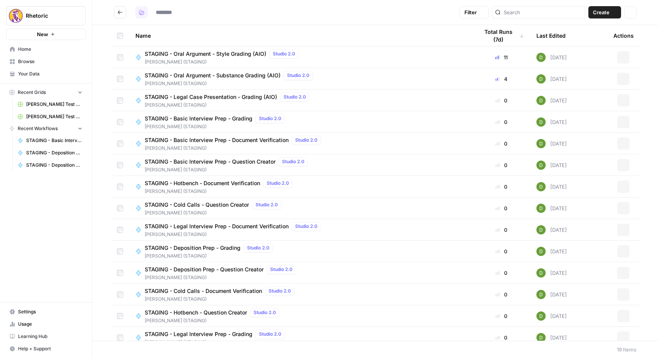
type input "**********"
click at [216, 141] on span "STAGING - Basic Interview Prep - Document Verification" at bounding box center [217, 140] width 144 height 8
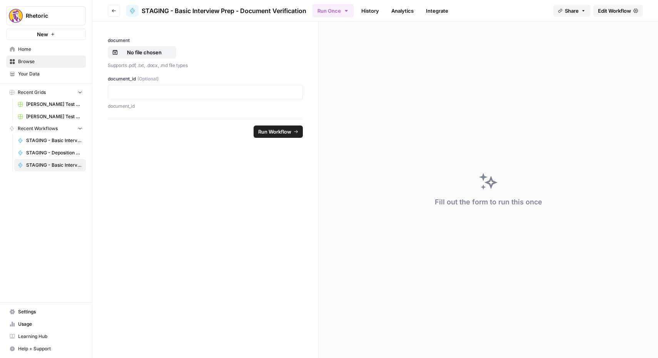
click at [612, 11] on span "Edit Workflow" at bounding box center [614, 11] width 33 height 8
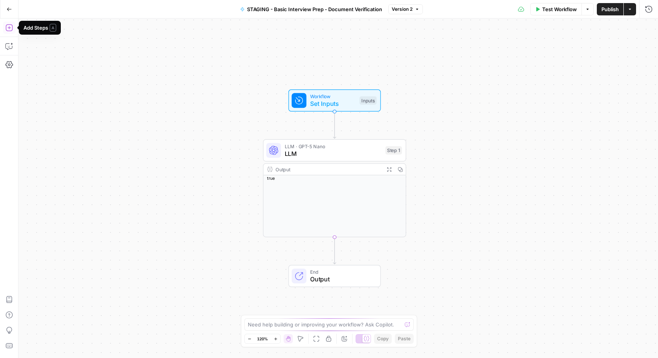
click at [7, 7] on icon "button" at bounding box center [9, 9] width 5 height 5
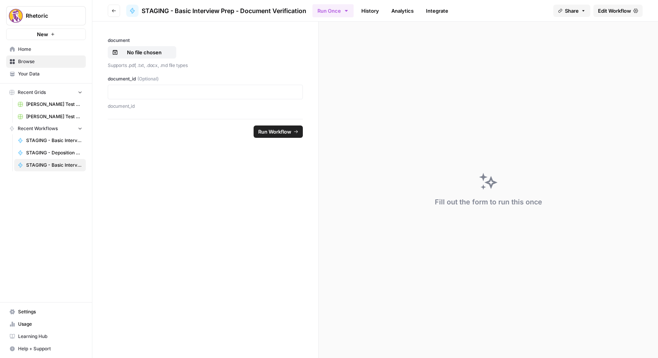
click at [112, 15] on button "Go back" at bounding box center [114, 11] width 12 height 12
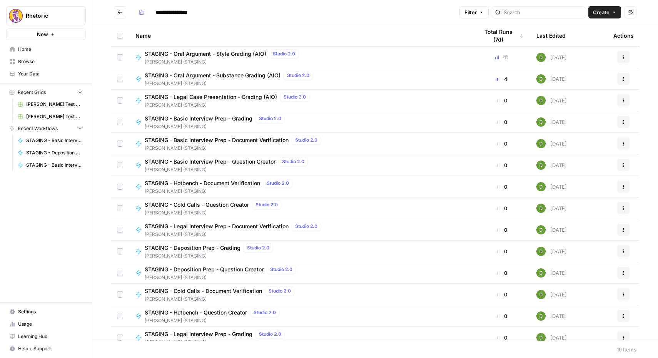
click at [175, 159] on span "STAGING - Basic Interview Prep - Question Creator" at bounding box center [210, 162] width 131 height 8
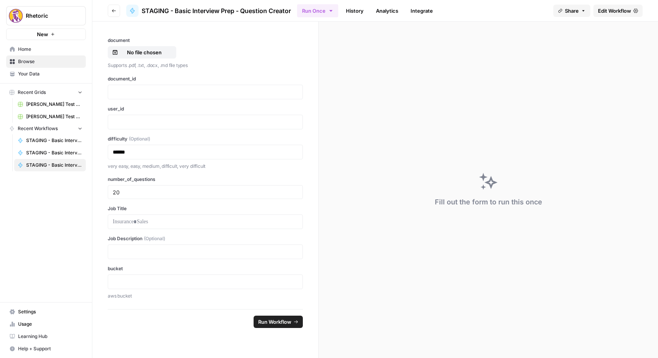
click at [620, 16] on link "Edit Workflow" at bounding box center [618, 11] width 49 height 12
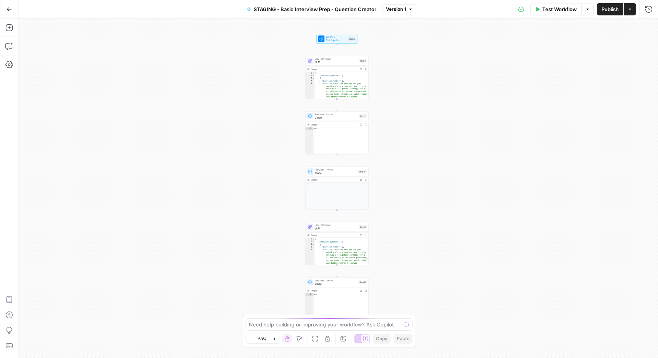
click at [14, 10] on button "Go Back" at bounding box center [9, 9] width 14 height 14
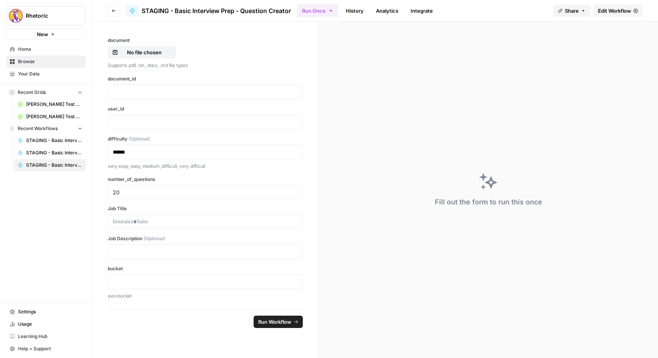
click at [115, 11] on icon "button" at bounding box center [114, 10] width 5 height 5
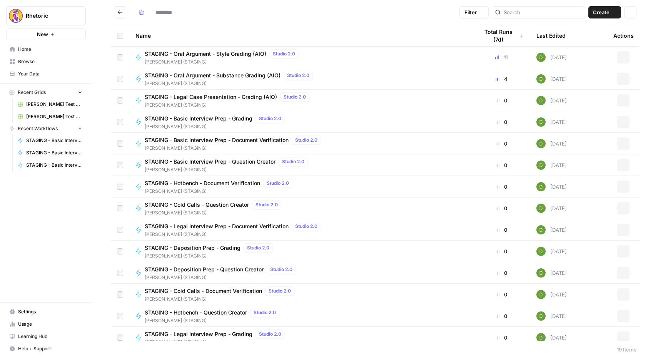
type input "**********"
click at [205, 160] on span "STAGING - Basic Interview Prep - Question Creator" at bounding box center [210, 162] width 131 height 8
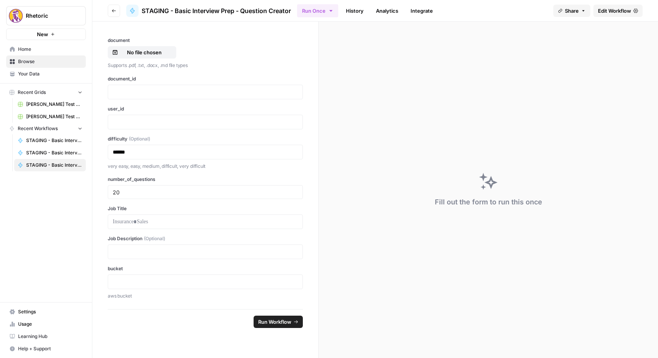
click at [618, 13] on span "Edit Workflow" at bounding box center [614, 11] width 33 height 8
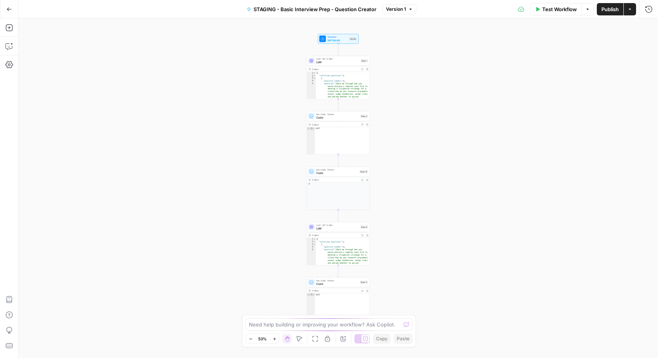
click at [13, 9] on button "Go Back" at bounding box center [9, 9] width 14 height 14
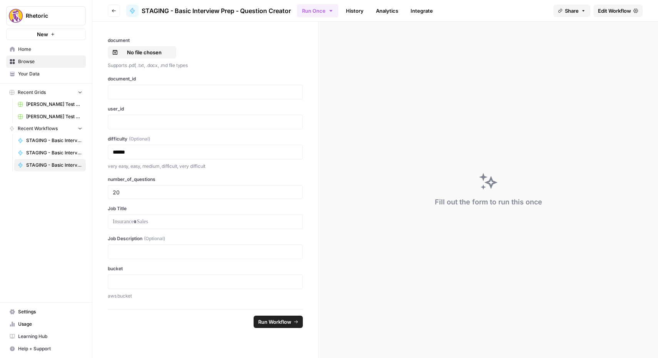
click at [620, 12] on span "Edit Workflow" at bounding box center [614, 11] width 33 height 8
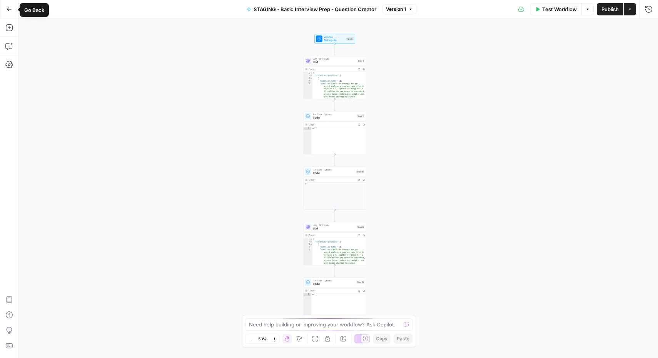
click at [6, 9] on button "Go Back" at bounding box center [9, 9] width 14 height 14
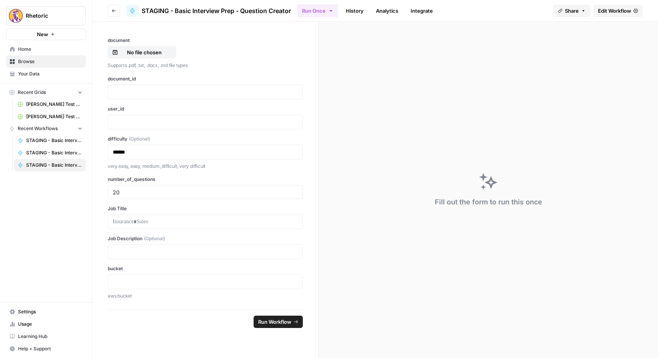
click at [116, 9] on button "Go back" at bounding box center [114, 11] width 12 height 12
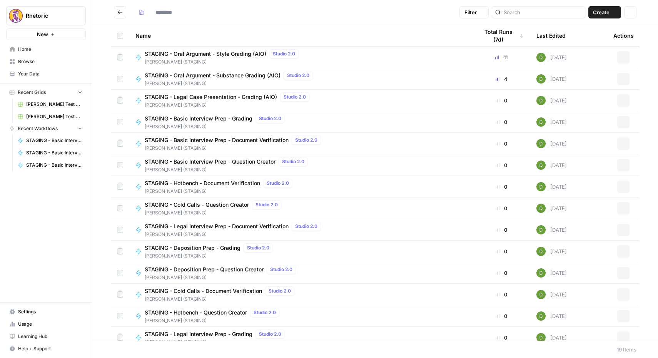
type input "**********"
click at [200, 182] on span "STAGING - Hotbench - Document Verification" at bounding box center [203, 183] width 116 height 8
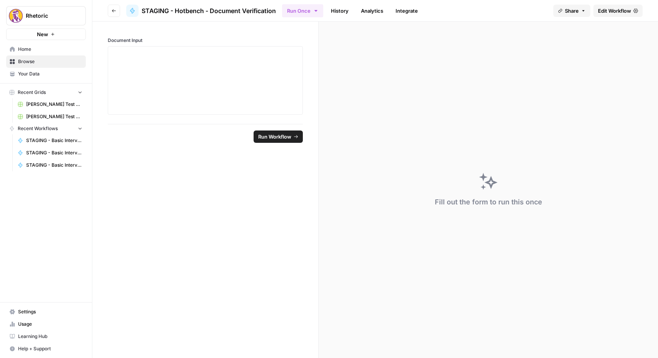
click at [618, 10] on span "Edit Workflow" at bounding box center [614, 11] width 33 height 8
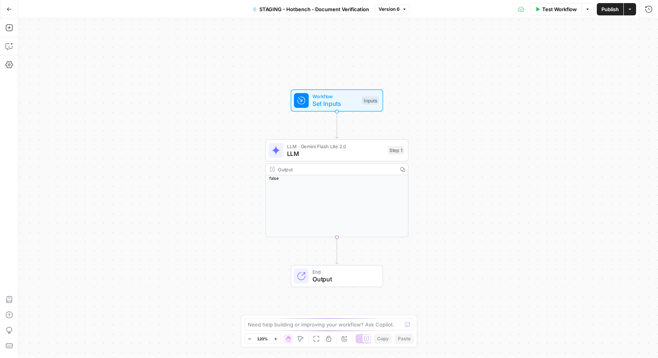
click at [7, 9] on icon "button" at bounding box center [9, 9] width 5 height 5
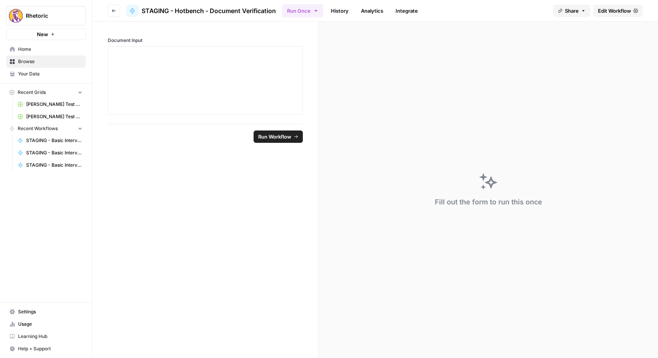
click at [115, 12] on icon "button" at bounding box center [114, 10] width 5 height 5
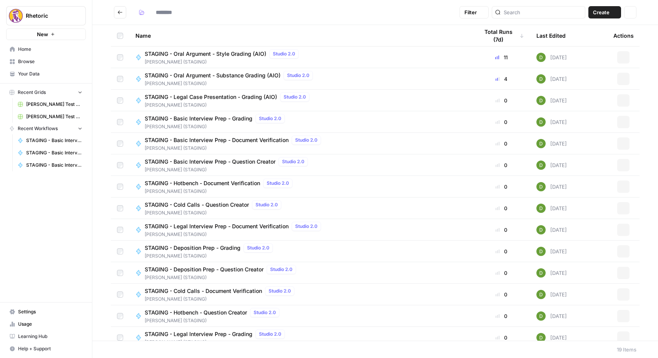
type input "**********"
click at [228, 160] on span "STAGING - Basic Interview Prep - Question Creator" at bounding box center [210, 162] width 131 height 8
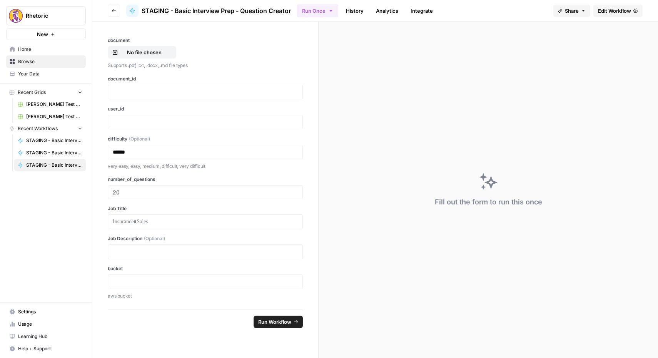
click at [607, 10] on span "Edit Workflow" at bounding box center [614, 11] width 33 height 8
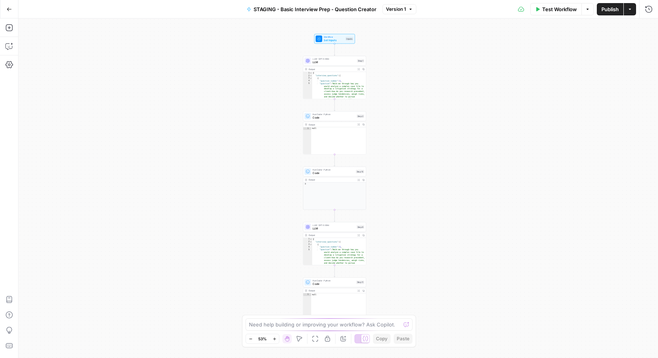
click at [7, 9] on icon "button" at bounding box center [9, 9] width 5 height 5
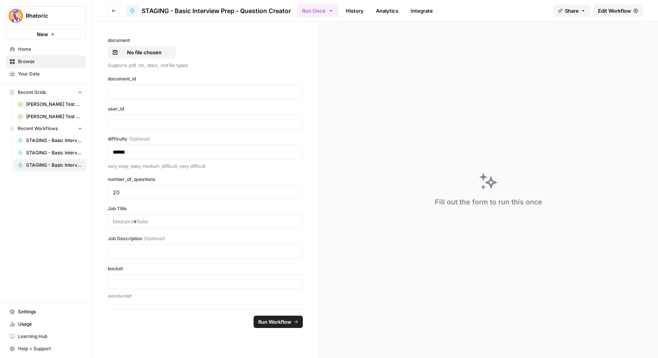
click at [116, 10] on icon "button" at bounding box center [114, 10] width 5 height 5
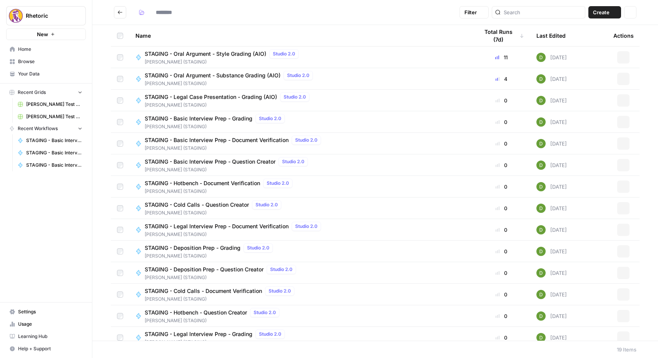
type input "**********"
click at [205, 184] on span "STAGING - Hotbench - Document Verification" at bounding box center [203, 183] width 116 height 8
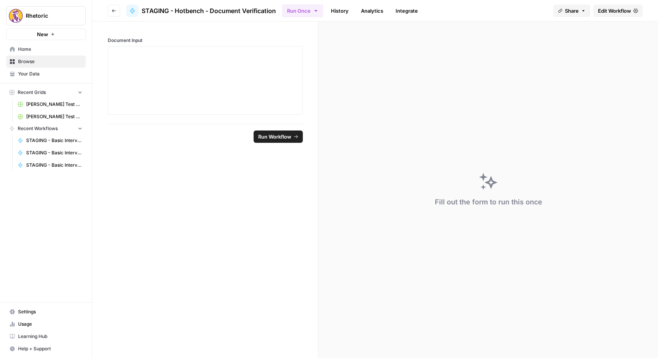
click at [612, 11] on span "Edit Workflow" at bounding box center [614, 11] width 33 height 8
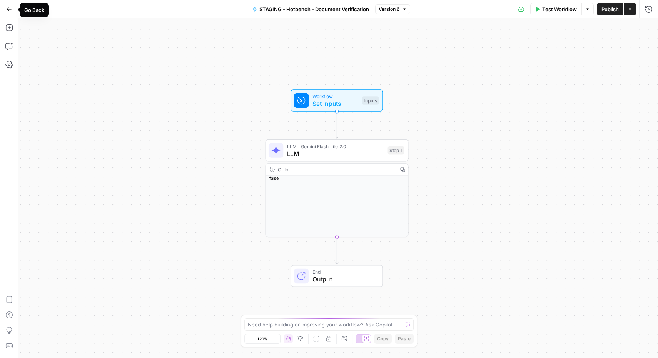
click at [12, 9] on button "Go Back" at bounding box center [9, 9] width 14 height 14
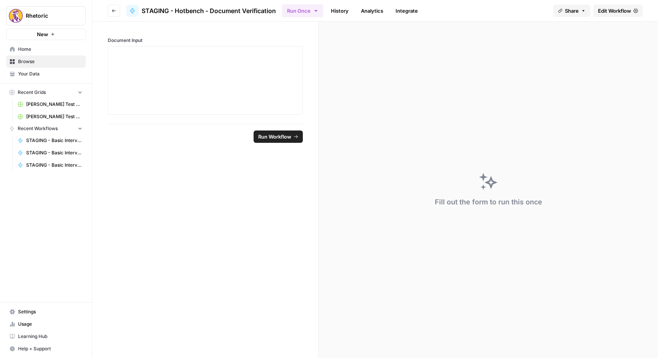
click at [113, 13] on button "Go back" at bounding box center [114, 11] width 12 height 12
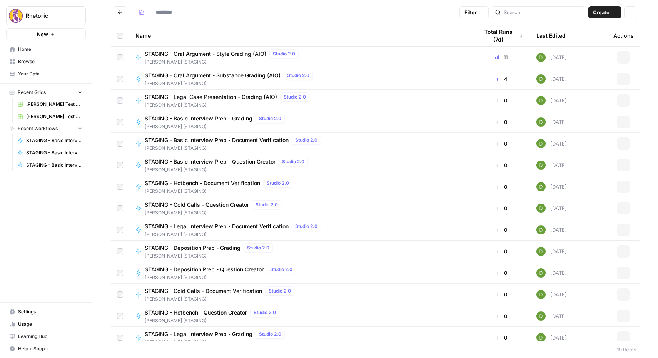
type input "**********"
click at [218, 185] on span "STAGING - Hotbench - Document Verification" at bounding box center [203, 183] width 116 height 8
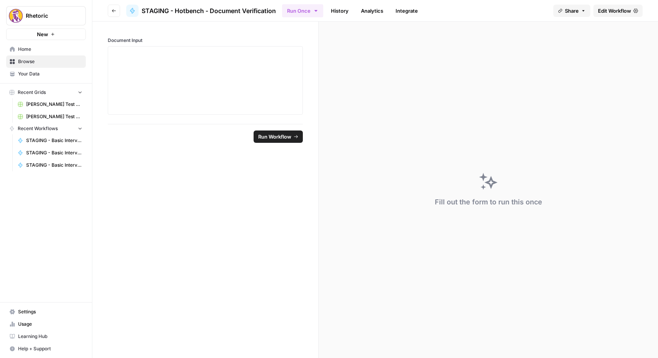
click at [604, 8] on span "Edit Workflow" at bounding box center [614, 11] width 33 height 8
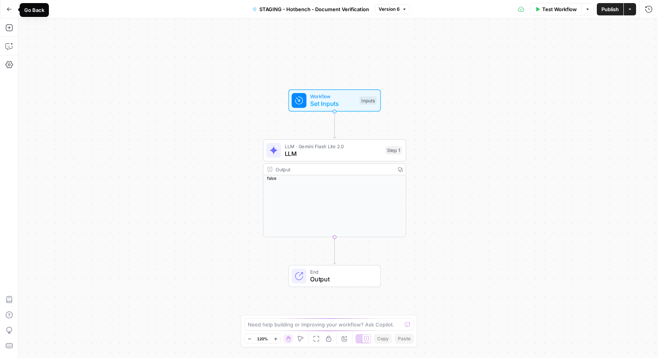
click at [6, 9] on button "Go Back" at bounding box center [9, 9] width 14 height 14
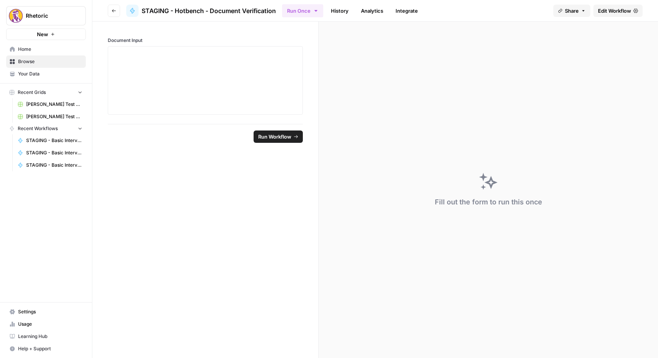
click at [112, 8] on icon "button" at bounding box center [114, 10] width 5 height 5
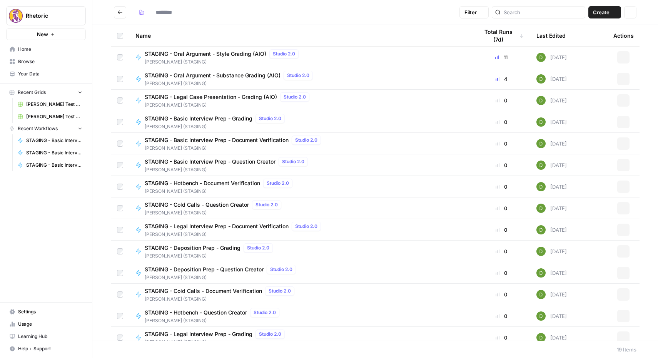
type input "**********"
click at [216, 205] on span "STAGING - Cold Calls - Question Creator" at bounding box center [197, 205] width 104 height 8
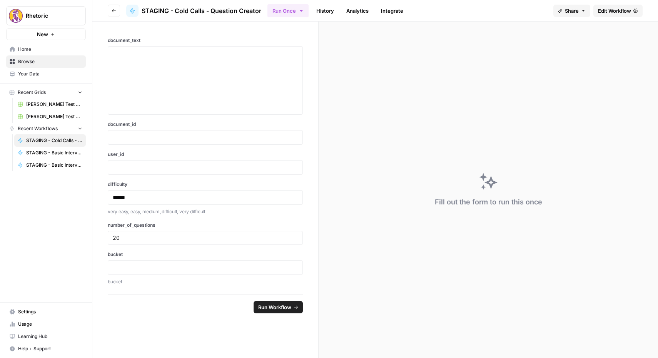
click at [617, 10] on span "Edit Workflow" at bounding box center [614, 11] width 33 height 8
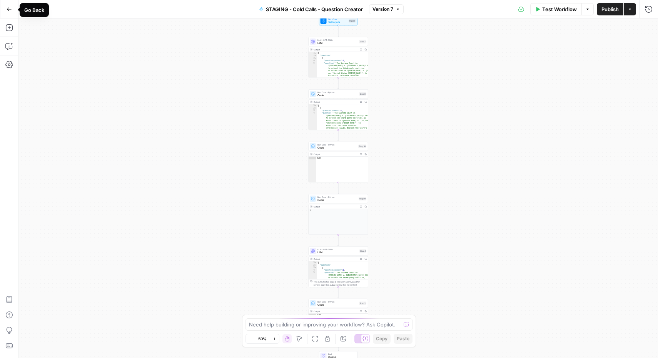
click at [7, 8] on icon "button" at bounding box center [9, 9] width 5 height 5
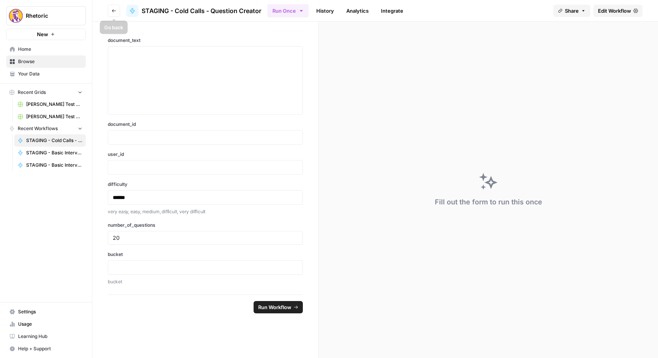
click at [116, 10] on span "Go back" at bounding box center [116, 10] width 0 height 0
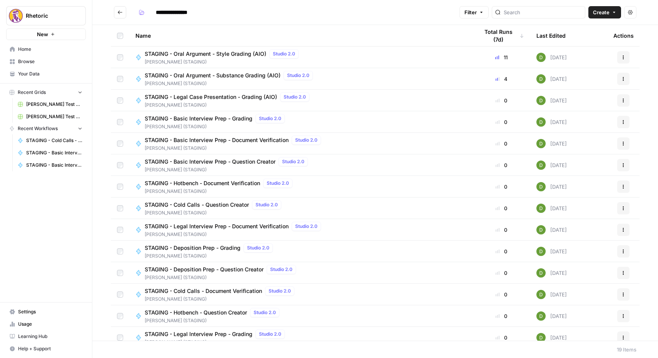
click at [209, 206] on span "STAGING - Cold Calls - Question Creator" at bounding box center [197, 205] width 104 height 8
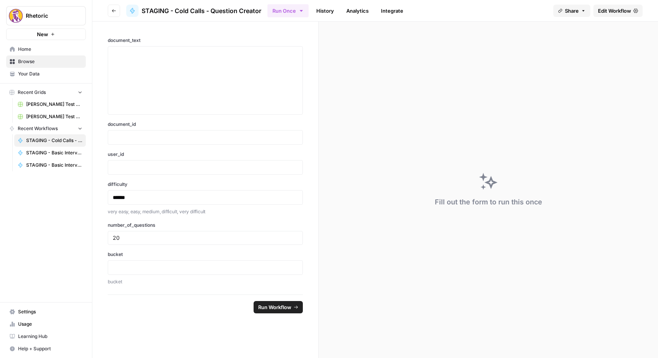
click at [609, 11] on span "Edit Workflow" at bounding box center [614, 11] width 33 height 8
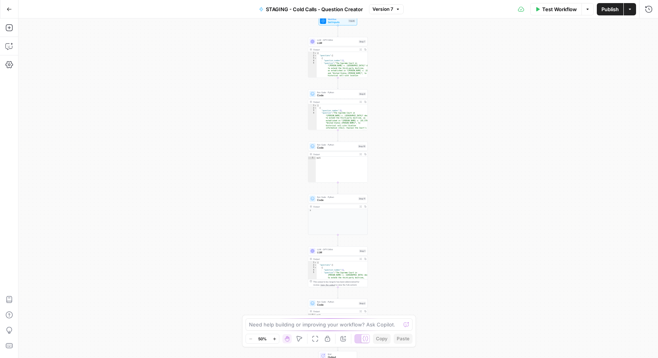
click at [9, 8] on icon "button" at bounding box center [9, 9] width 5 height 5
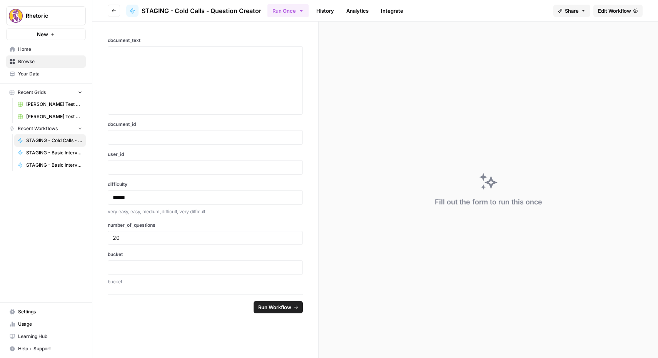
click at [118, 8] on button "Go back" at bounding box center [114, 11] width 12 height 12
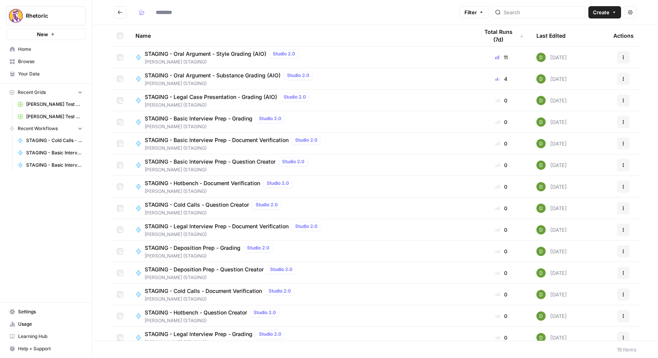
type input "**********"
click at [200, 227] on span "STAGING - Legal Interview Prep - Document Verification" at bounding box center [217, 227] width 144 height 8
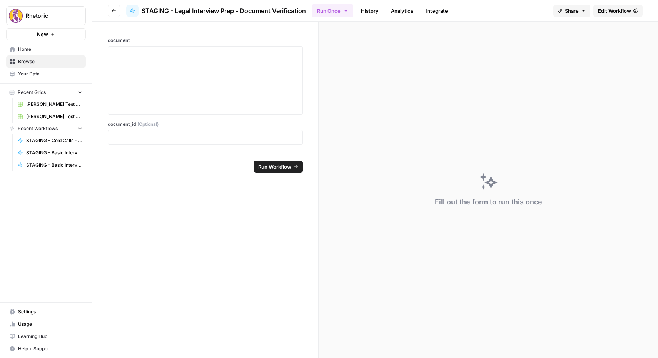
click at [626, 5] on link "Edit Workflow" at bounding box center [618, 11] width 49 height 12
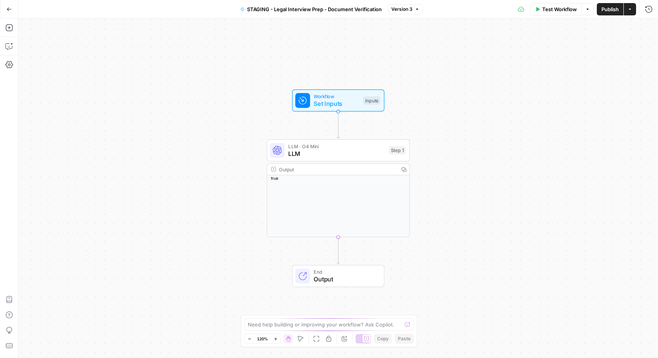
click at [6, 8] on button "Go Back" at bounding box center [9, 9] width 14 height 14
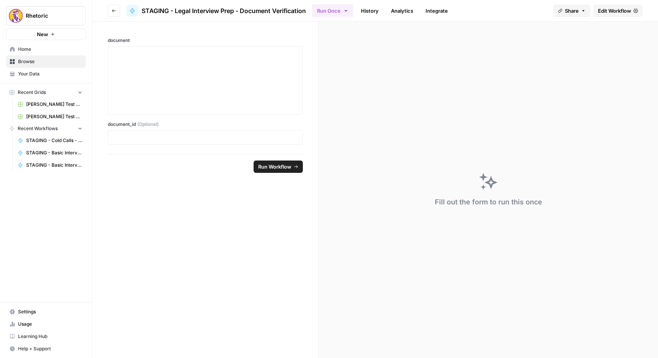
click at [109, 13] on button "Go back" at bounding box center [114, 11] width 12 height 12
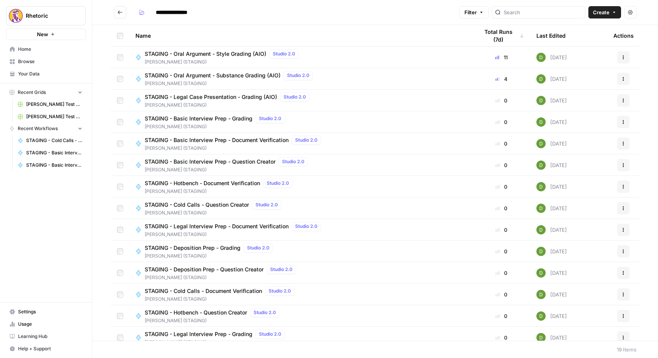
click at [186, 245] on span "STAGING - Deposition Prep - Grading" at bounding box center [193, 248] width 96 height 8
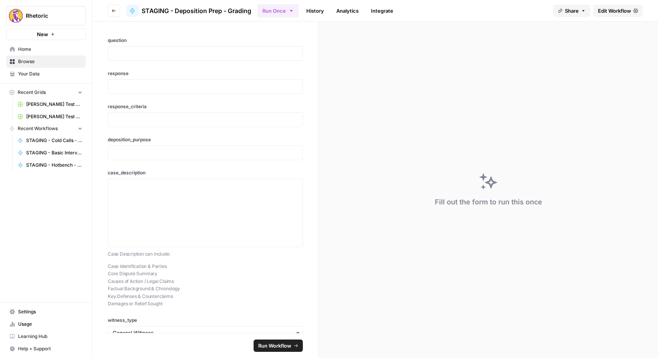
click at [626, 13] on span "Edit Workflow" at bounding box center [614, 11] width 33 height 8
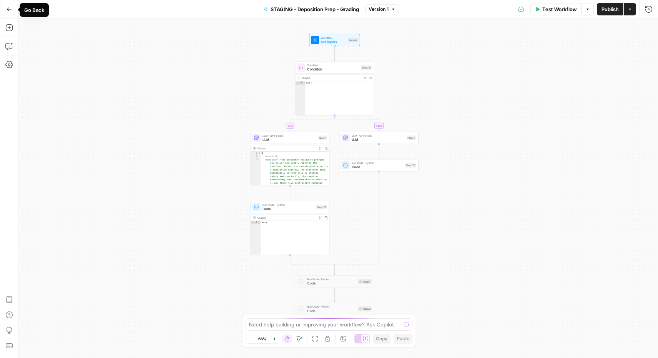
click at [8, 8] on icon "button" at bounding box center [9, 8] width 5 height 3
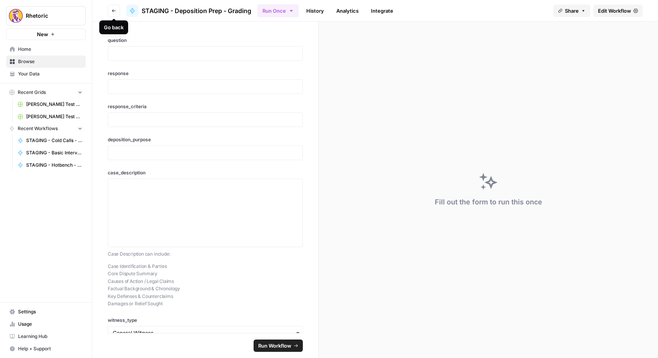
click at [113, 10] on icon "button" at bounding box center [114, 10] width 5 height 5
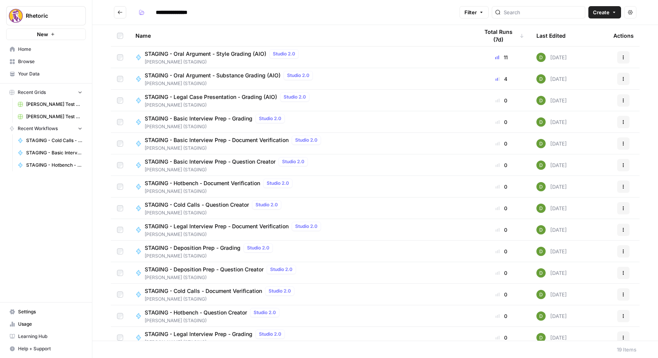
click at [167, 246] on span "STAGING - Deposition Prep - Grading" at bounding box center [193, 248] width 96 height 8
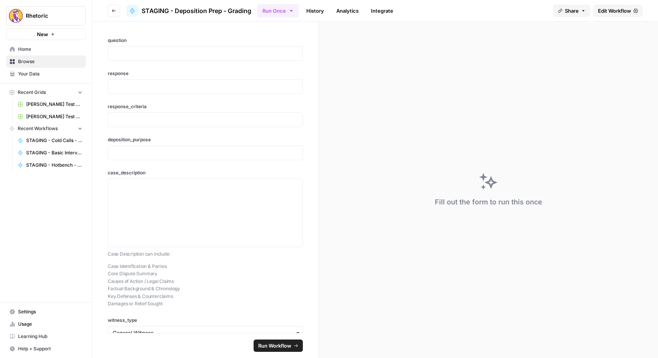
click at [611, 10] on span "Edit Workflow" at bounding box center [614, 11] width 33 height 8
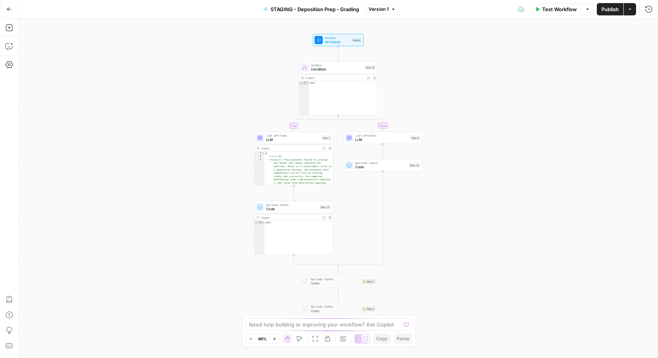
click at [8, 11] on icon "button" at bounding box center [9, 9] width 5 height 5
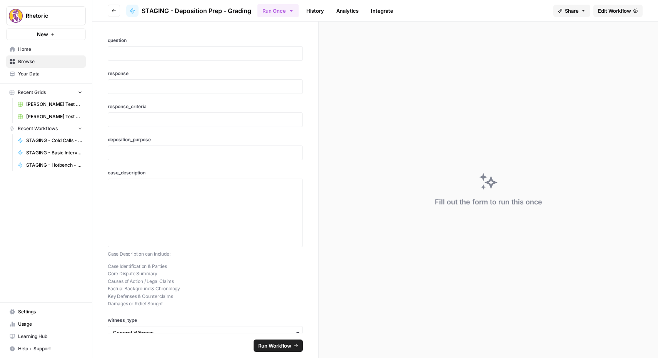
click at [114, 11] on icon "button" at bounding box center [114, 10] width 5 height 5
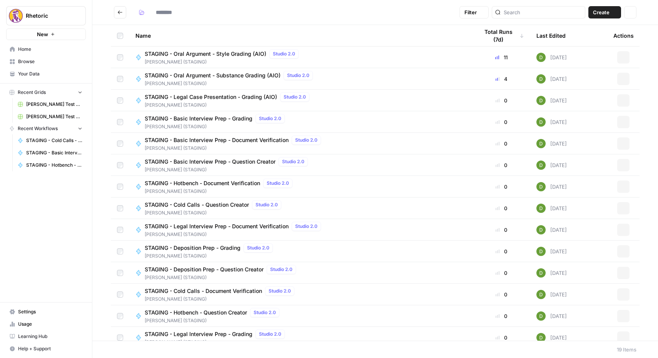
type input "**********"
click at [197, 270] on span "STAGING - Deposition Prep - Question Creator" at bounding box center [204, 270] width 119 height 8
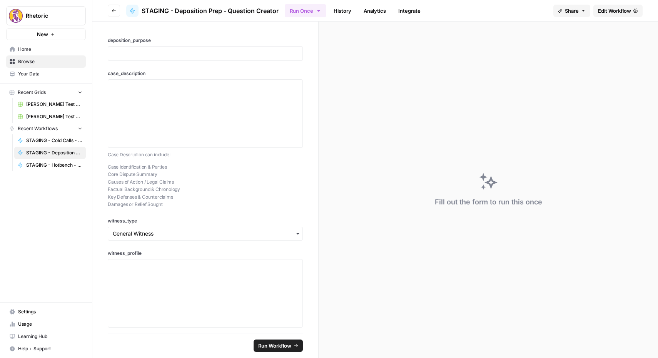
click at [628, 13] on span "Edit Workflow" at bounding box center [614, 11] width 33 height 8
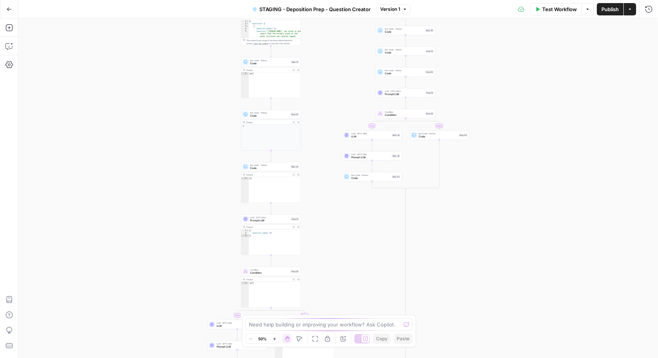
click at [12, 10] on icon "button" at bounding box center [9, 9] width 5 height 5
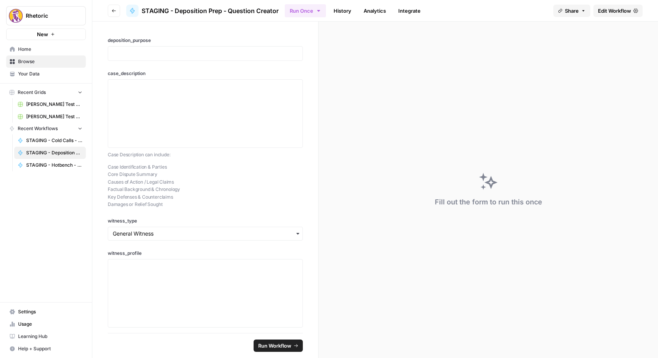
click at [109, 8] on button "Go back" at bounding box center [114, 11] width 12 height 12
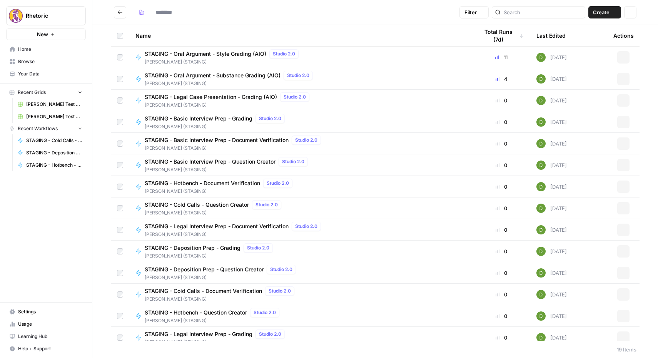
type input "**********"
click at [200, 267] on span "STAGING - Deposition Prep - Question Creator" at bounding box center [204, 270] width 119 height 8
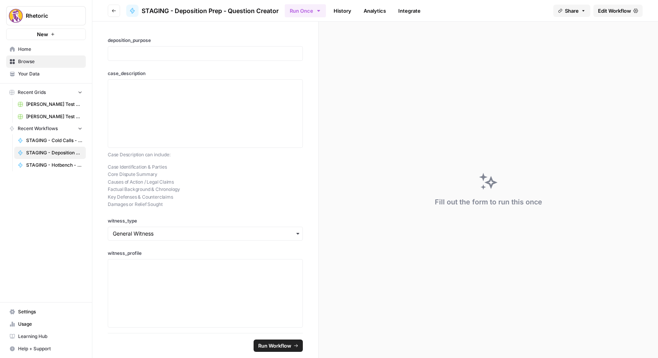
click at [609, 12] on span "Edit Workflow" at bounding box center [614, 11] width 33 height 8
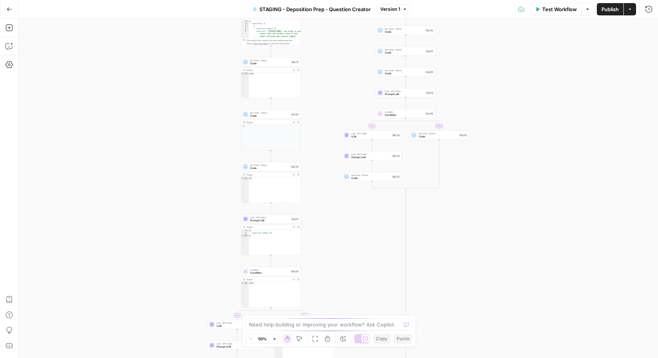
click at [8, 8] on icon "button" at bounding box center [9, 9] width 5 height 5
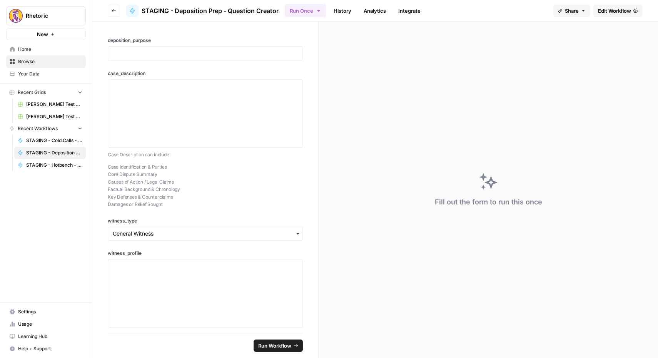
click at [114, 12] on icon "button" at bounding box center [114, 10] width 5 height 5
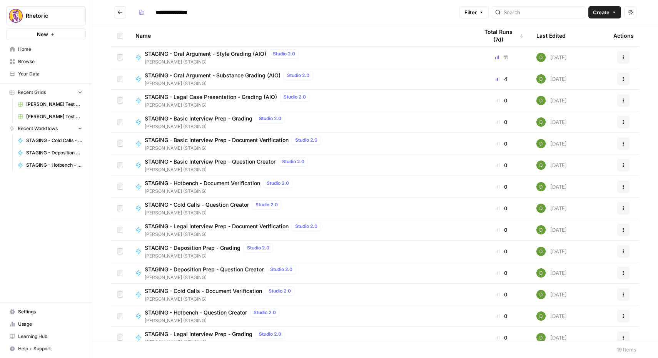
click at [203, 290] on span "STAGING - Cold Calls - Document Verification" at bounding box center [203, 291] width 117 height 8
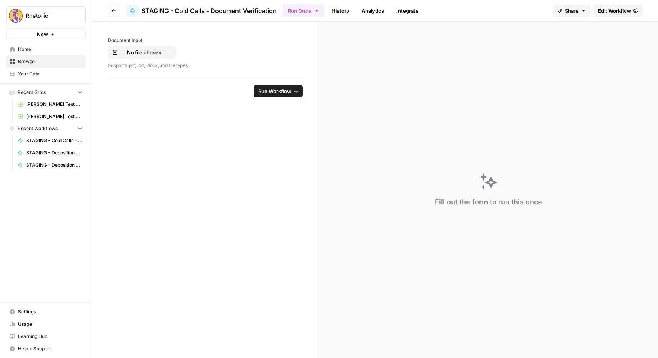
click at [615, 8] on span "Edit Workflow" at bounding box center [614, 11] width 33 height 8
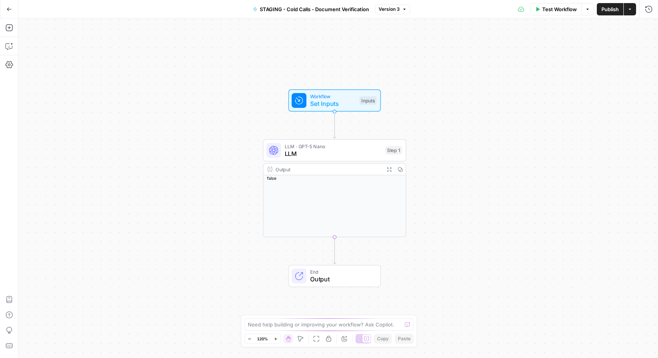
click at [12, 10] on button "Go Back" at bounding box center [9, 9] width 14 height 14
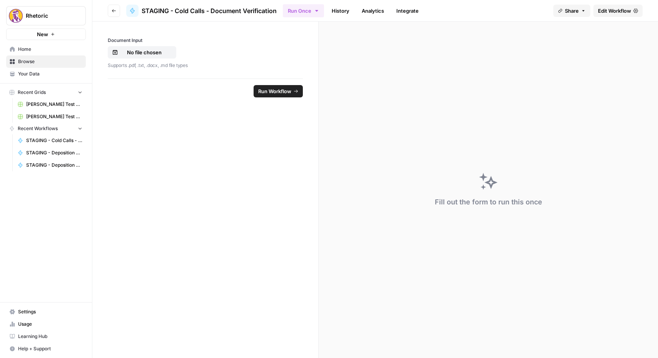
click at [120, 13] on header "Go back STAGING - Cold Calls - Document Verification Run Once History Analytics…" at bounding box center [375, 11] width 566 height 22
click at [112, 12] on icon "button" at bounding box center [114, 10] width 5 height 5
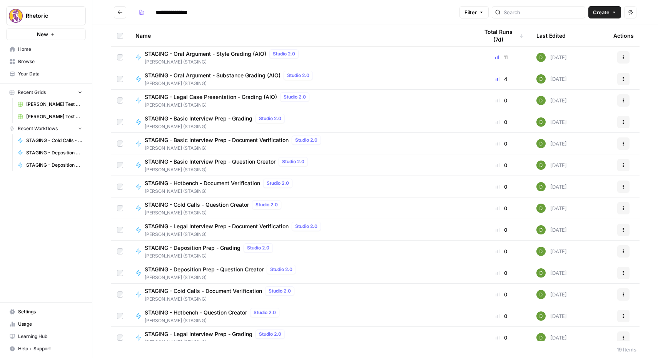
click at [209, 313] on span "STAGING - Hotbench - Question Creator" at bounding box center [196, 313] width 102 height 8
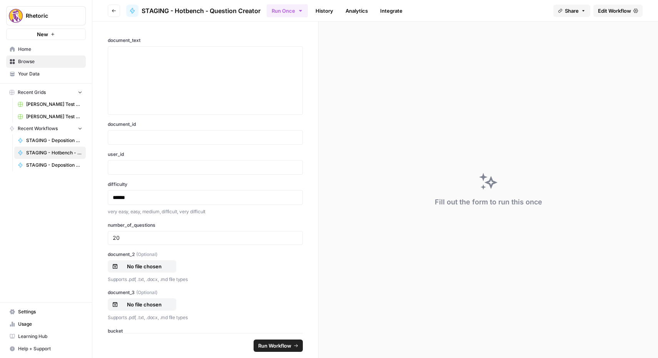
click at [613, 9] on span "Edit Workflow" at bounding box center [614, 11] width 33 height 8
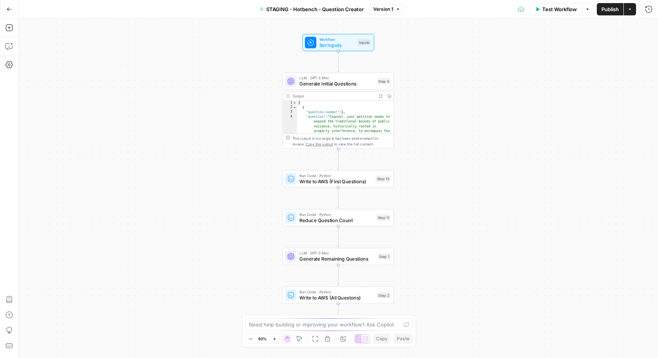
click at [10, 10] on icon "button" at bounding box center [9, 9] width 5 height 5
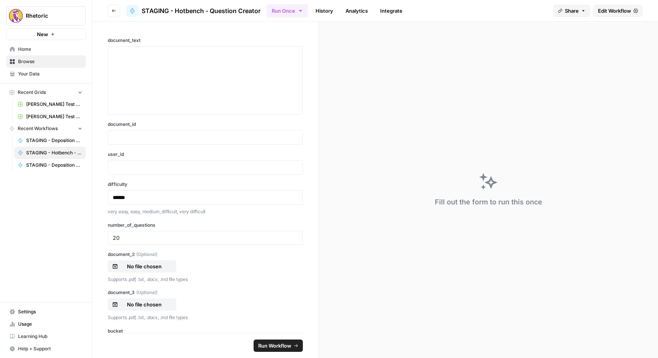
click at [114, 9] on icon "button" at bounding box center [114, 10] width 5 height 5
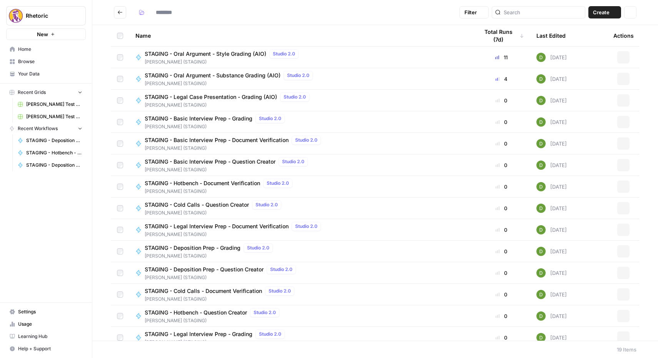
type input "**********"
click at [198, 334] on span "STAGING - Legal Interview Prep - Grading" at bounding box center [199, 334] width 108 height 8
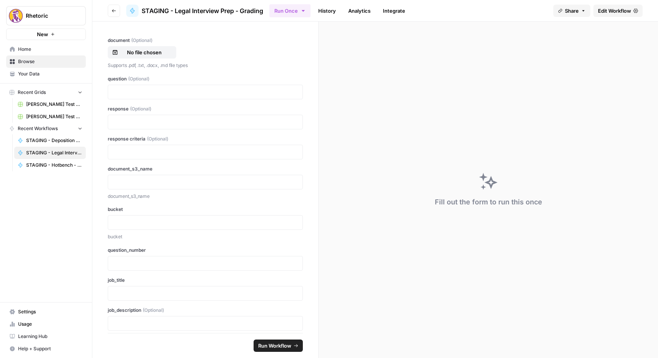
click at [626, 6] on link "Edit Workflow" at bounding box center [618, 11] width 49 height 12
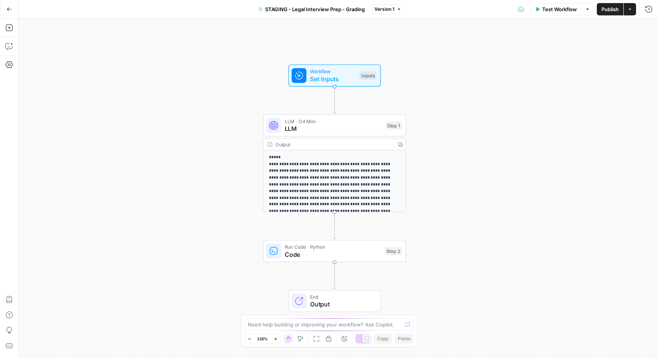
click at [8, 13] on button "Go Back" at bounding box center [9, 9] width 14 height 14
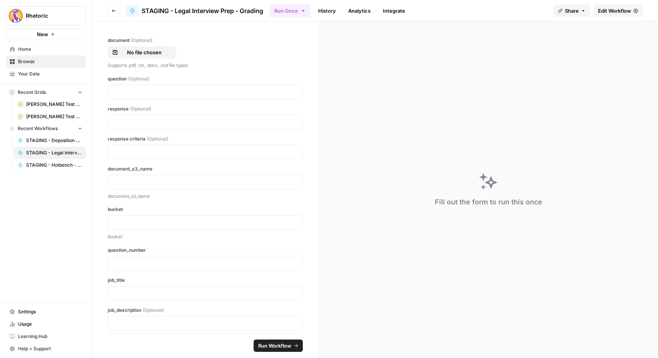
click at [115, 5] on button "Go back" at bounding box center [114, 11] width 12 height 12
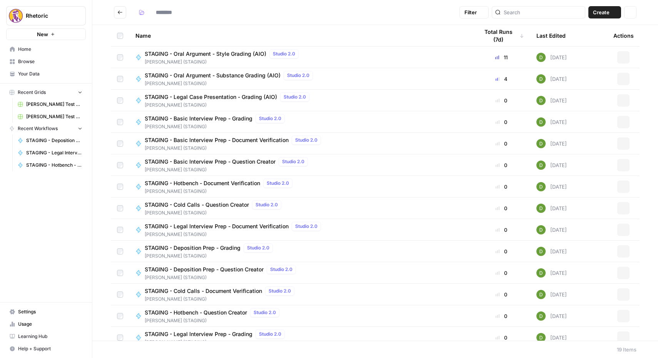
type input "**********"
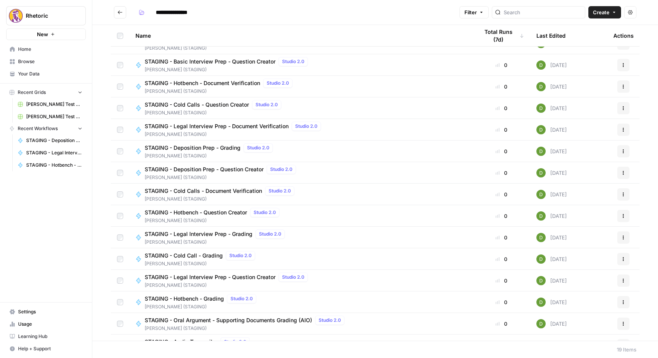
scroll to position [116, 0]
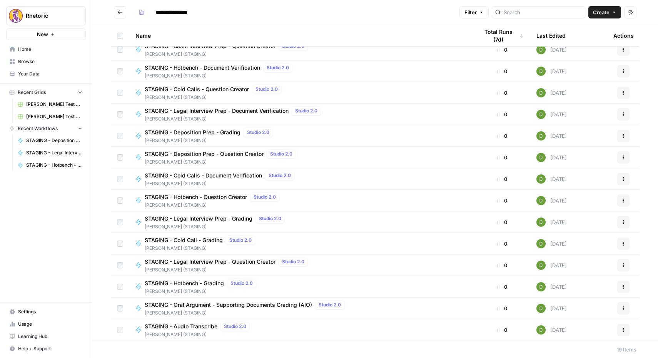
click at [168, 244] on div "STAGING - Cold Call - Grading Studio 2.0" at bounding box center [202, 240] width 114 height 9
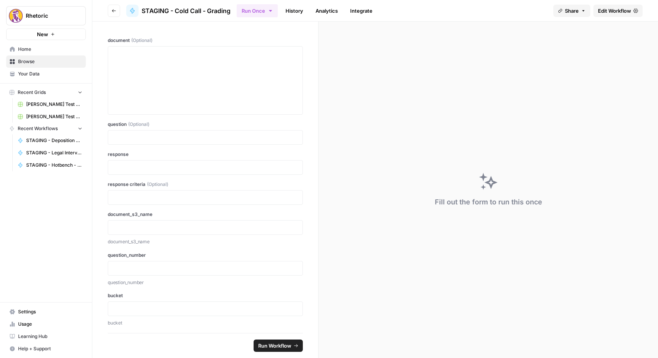
click at [615, 10] on span "Edit Workflow" at bounding box center [614, 11] width 33 height 8
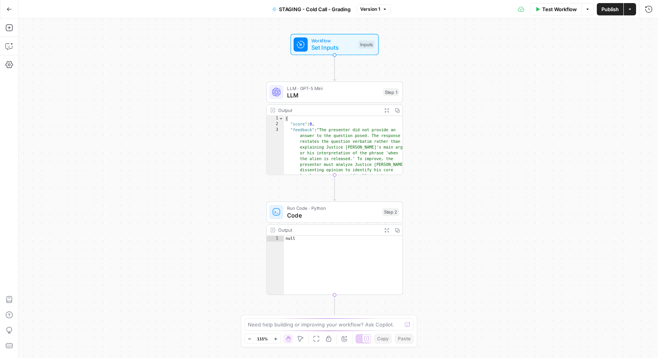
click at [11, 8] on icon "button" at bounding box center [9, 9] width 5 height 5
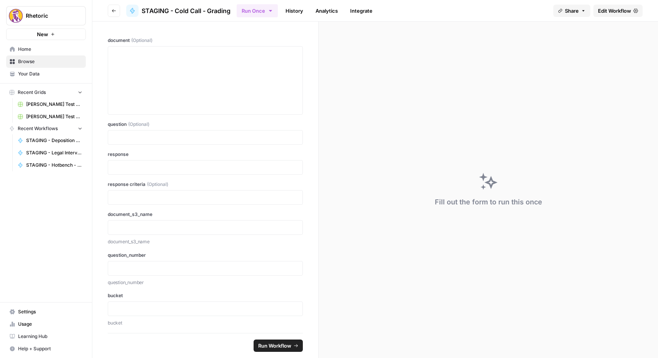
click at [114, 14] on button "Go back" at bounding box center [114, 11] width 12 height 12
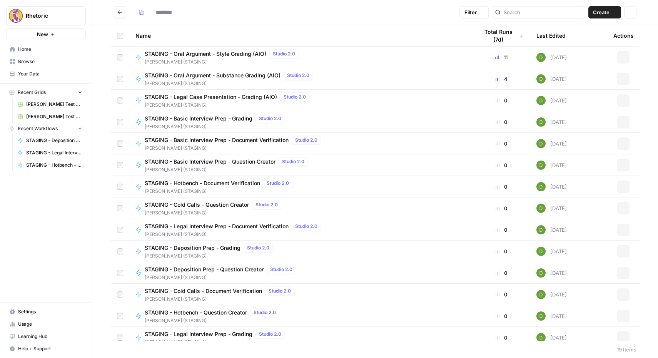
type input "**********"
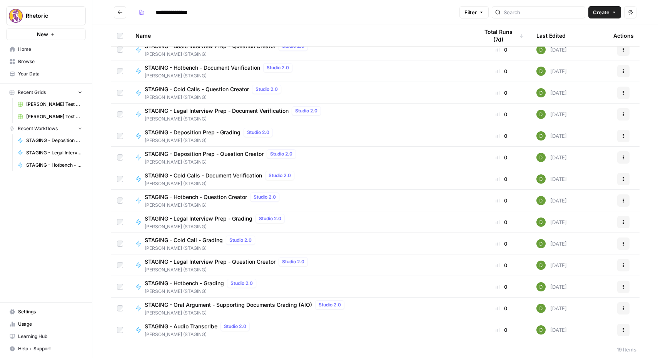
click at [196, 260] on span "STAGING - Legal Interview Prep - Question Creator" at bounding box center [210, 262] width 131 height 8
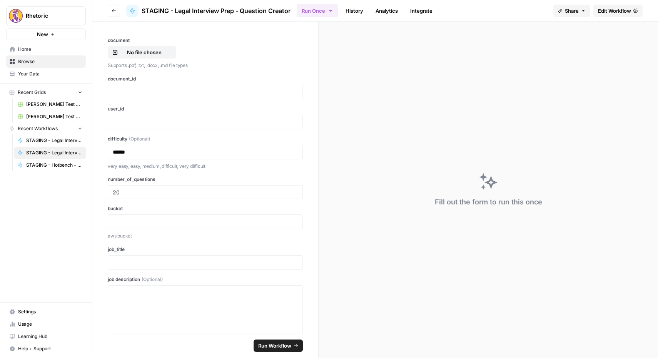
click at [623, 9] on span "Edit Workflow" at bounding box center [614, 11] width 33 height 8
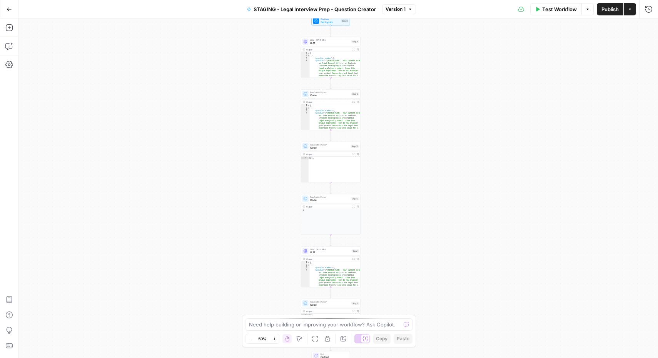
click at [7, 10] on icon "button" at bounding box center [9, 9] width 5 height 5
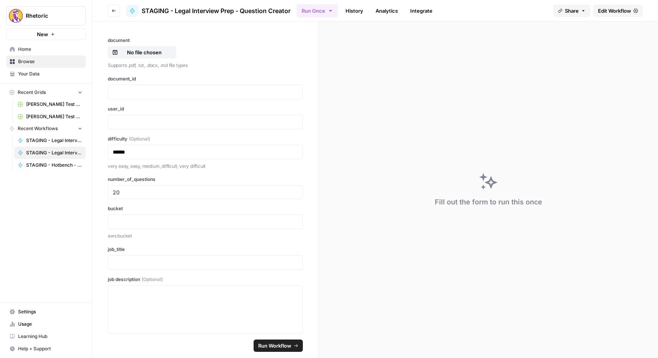
click at [114, 11] on icon "button" at bounding box center [114, 10] width 5 height 5
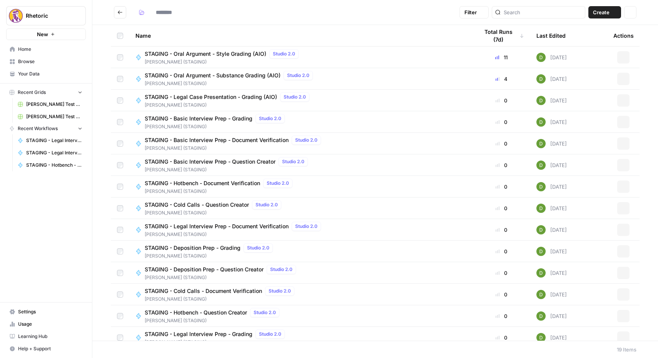
type input "**********"
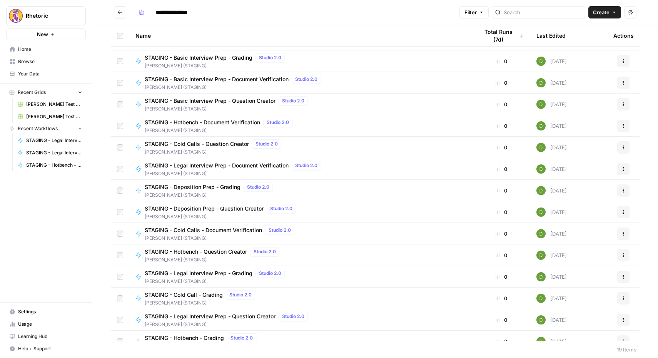
scroll to position [116, 0]
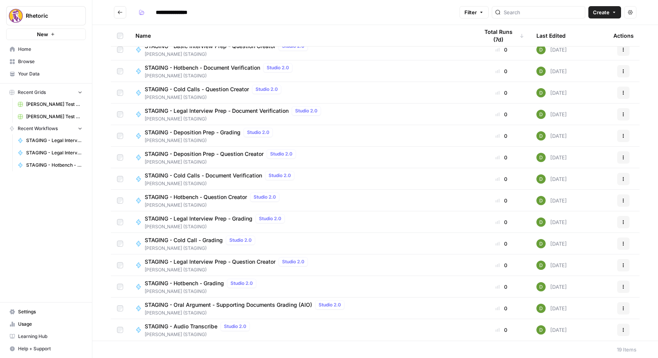
click at [198, 307] on span "STAGING - Oral Argument - Supporting Documents Grading (AIO)" at bounding box center [229, 305] width 168 height 8
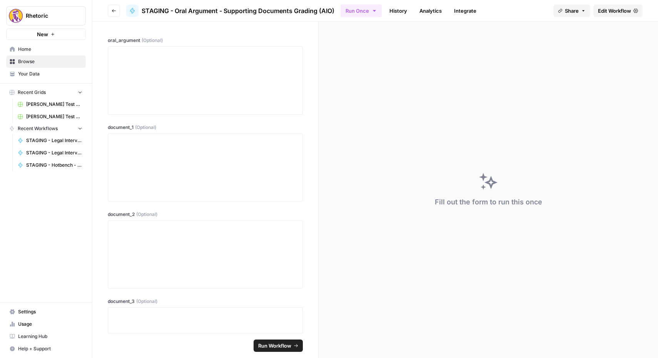
click at [611, 9] on span "Edit Workflow" at bounding box center [614, 11] width 33 height 8
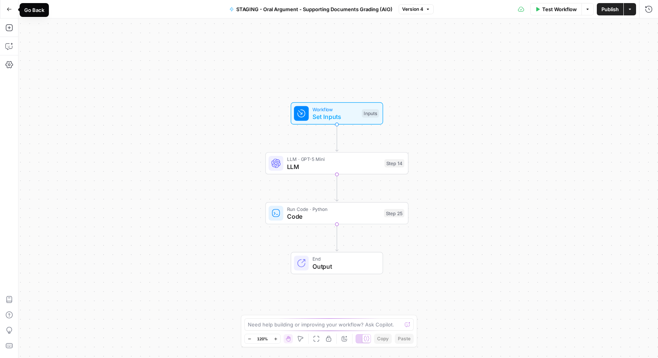
click at [5, 9] on button "Go Back" at bounding box center [9, 9] width 14 height 14
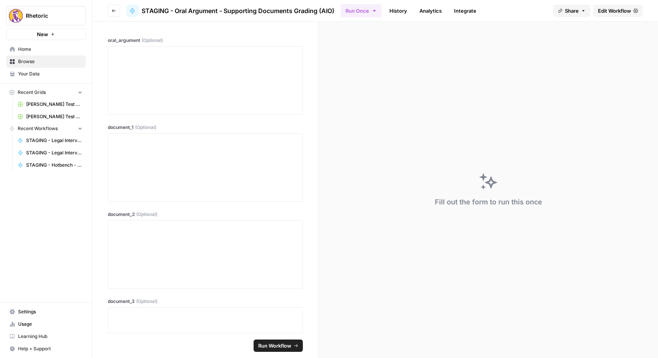
click at [115, 12] on icon "button" at bounding box center [114, 10] width 5 height 5
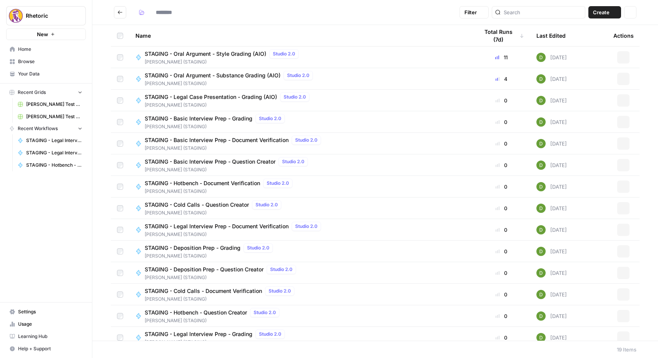
type input "**********"
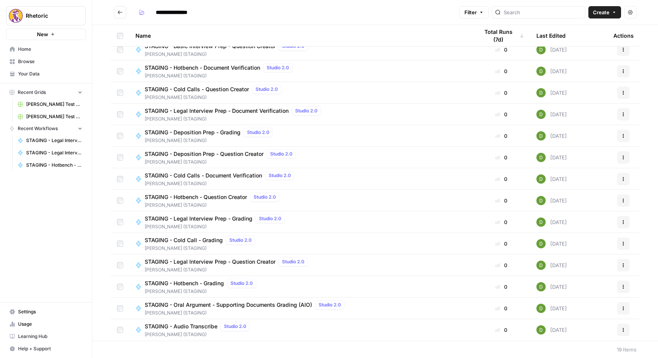
click at [201, 305] on span "STAGING - Oral Argument - Supporting Documents Grading (AIO)" at bounding box center [229, 305] width 168 height 8
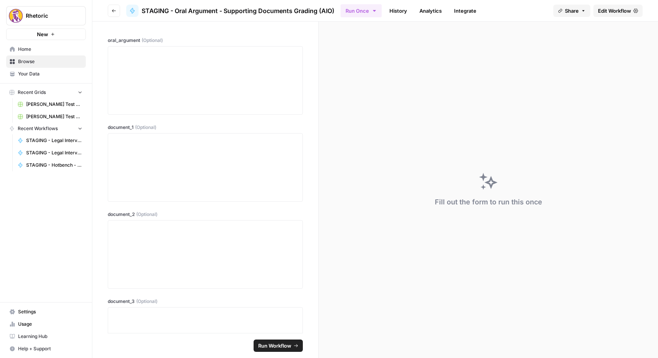
click at [604, 11] on span "Edit Workflow" at bounding box center [614, 11] width 33 height 8
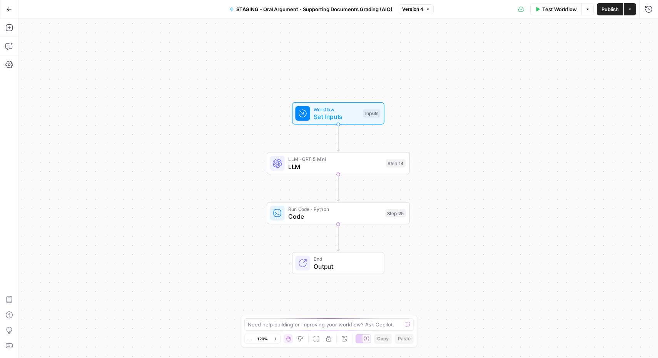
click at [8, 8] on icon "button" at bounding box center [9, 9] width 5 height 5
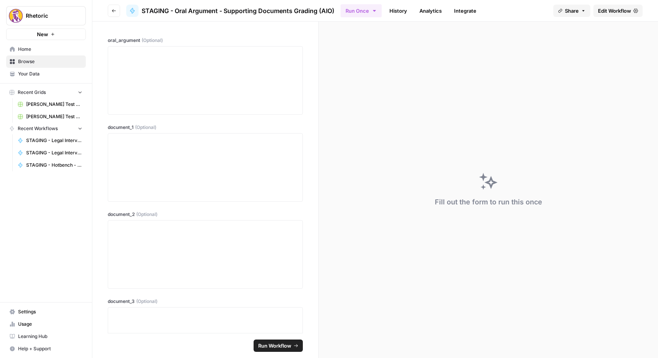
click at [115, 7] on button "Go back" at bounding box center [114, 11] width 12 height 12
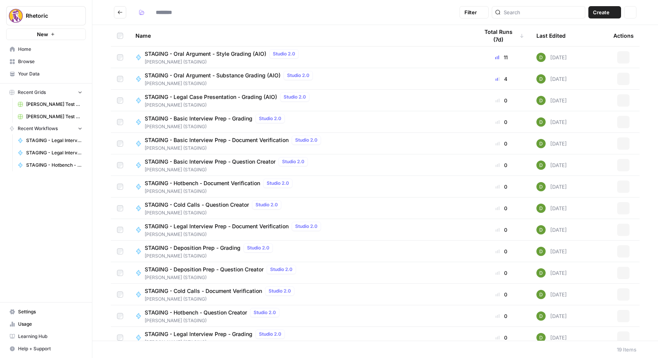
type input "**********"
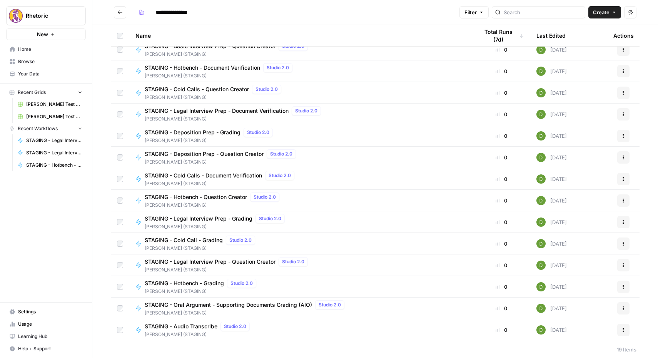
click at [164, 328] on span "STAGING - Audio Transcribe" at bounding box center [181, 327] width 73 height 8
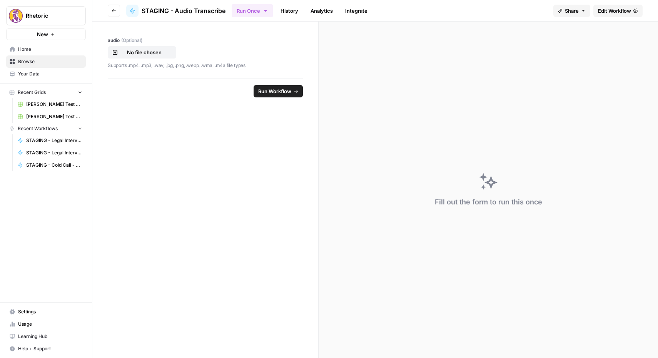
click at [612, 13] on span "Edit Workflow" at bounding box center [614, 11] width 33 height 8
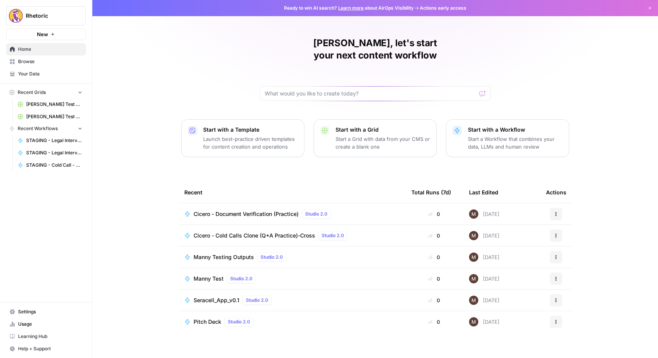
click at [43, 73] on span "Your Data" at bounding box center [50, 73] width 64 height 7
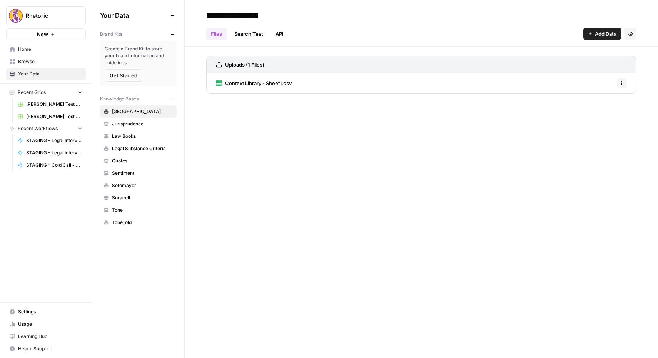
click at [41, 65] on link "Browse" at bounding box center [46, 61] width 80 height 12
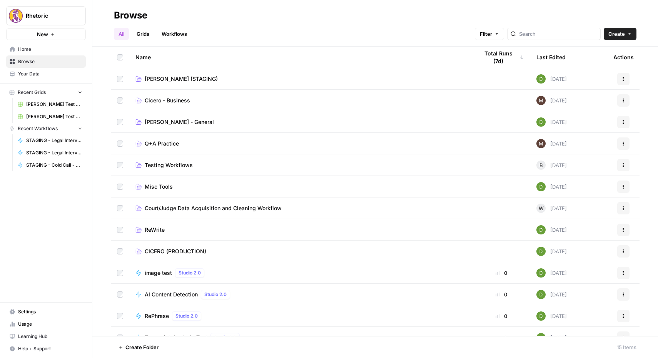
click at [168, 122] on span "[PERSON_NAME] - General" at bounding box center [179, 122] width 69 height 8
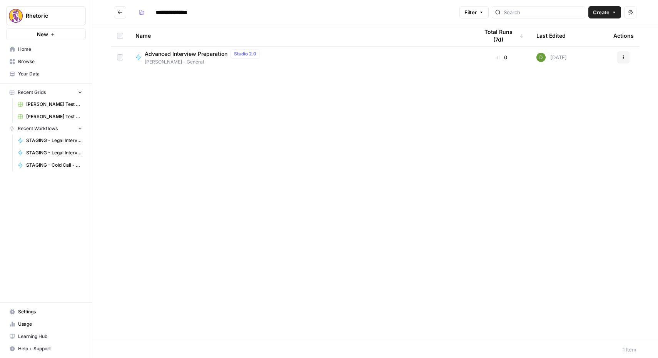
click at [119, 8] on button "Go back" at bounding box center [120, 12] width 12 height 12
